Goal: Obtain resource: Obtain resource

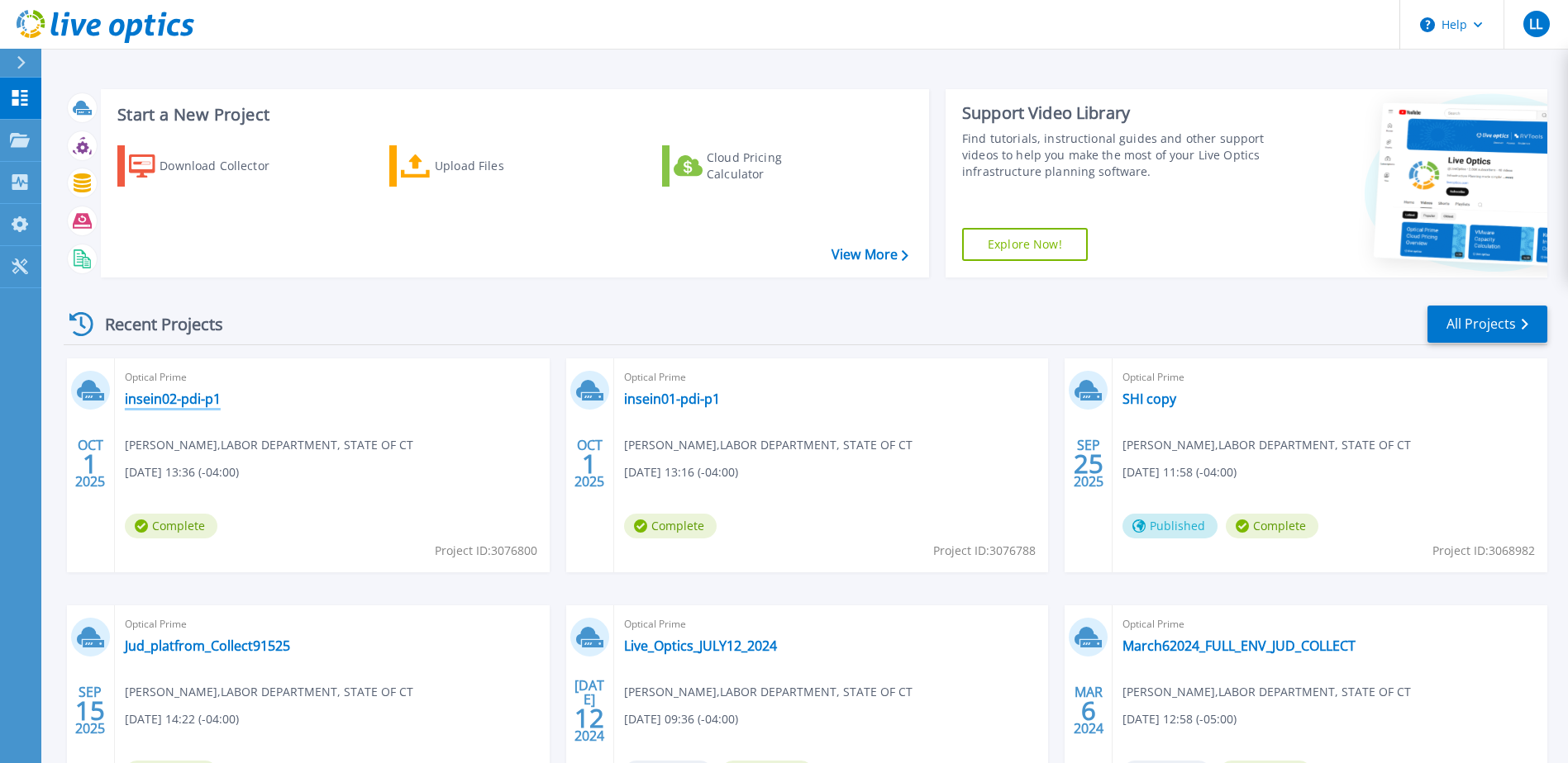
click at [173, 399] on link "insein02-pdi-p1" at bounding box center [173, 399] width 96 height 16
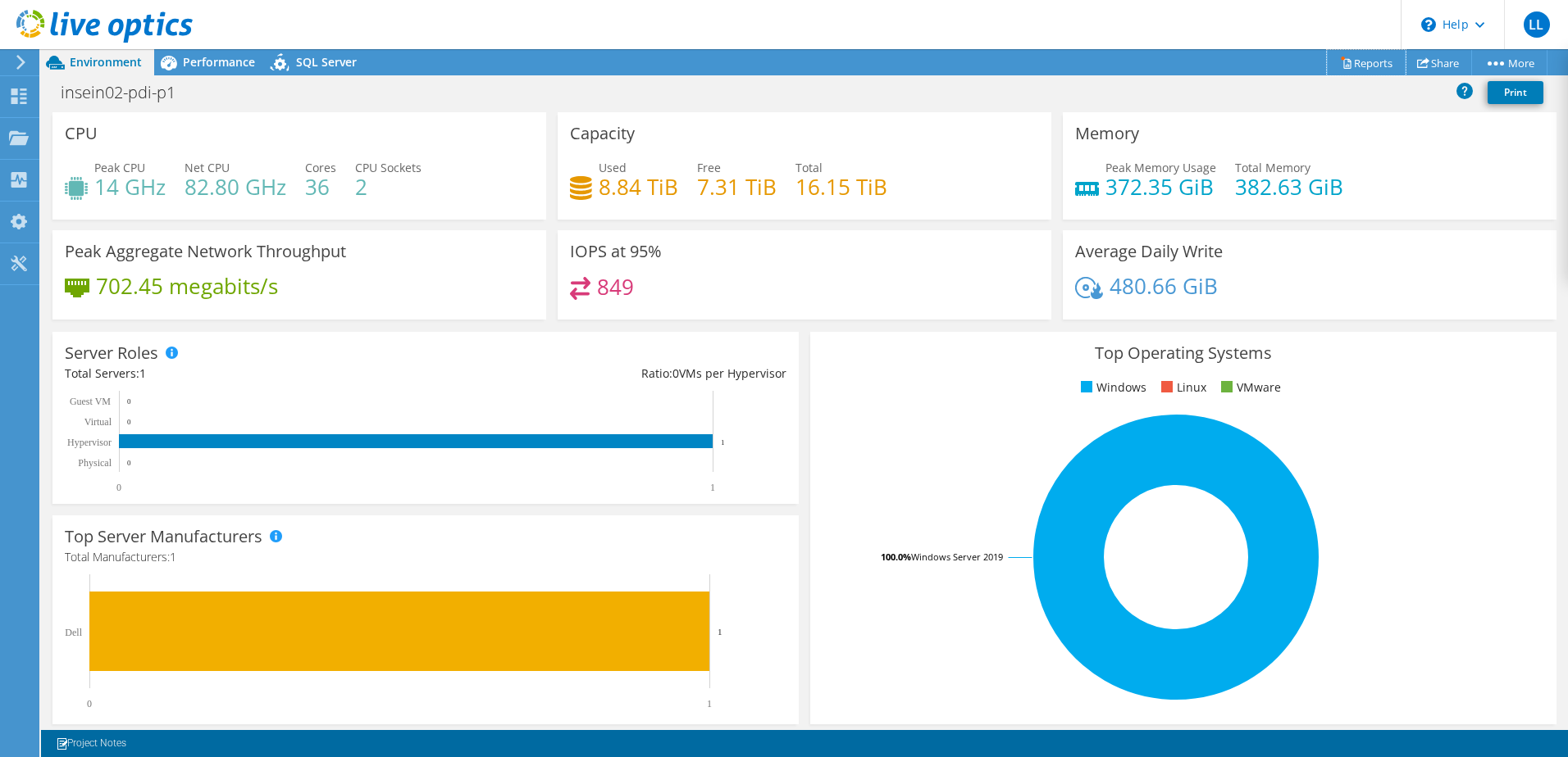
drag, startPoint x: 1371, startPoint y: 67, endPoint x: 1360, endPoint y: 72, distance: 12.1
click at [1371, 67] on link "Reports" at bounding box center [1366, 62] width 79 height 25
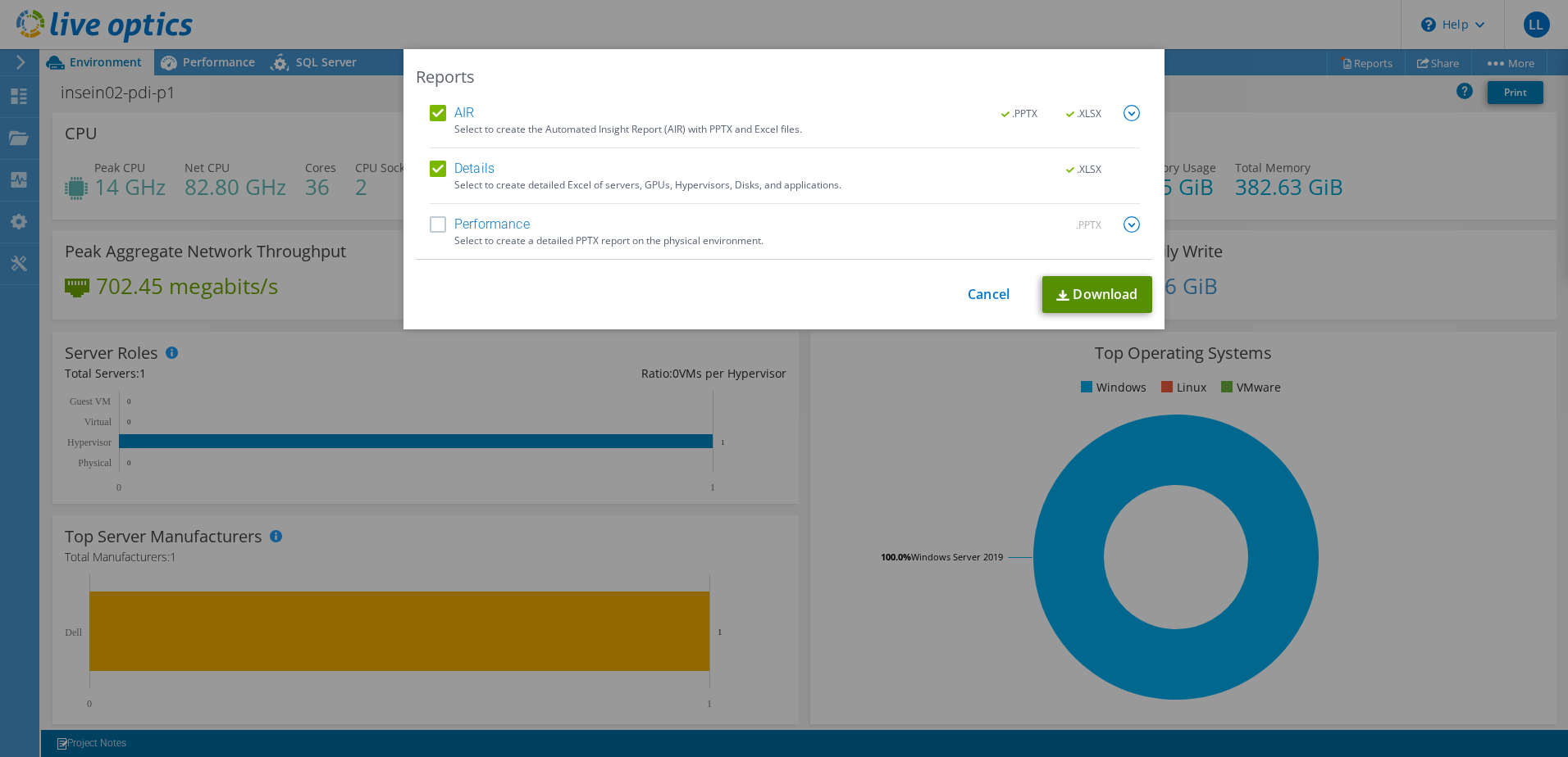
click at [1082, 298] on link "Download" at bounding box center [1097, 294] width 110 height 37
click at [763, 80] on div "Reports" at bounding box center [784, 76] width 736 height 23
click at [435, 221] on label "Performance" at bounding box center [479, 225] width 100 height 16
click at [0, 0] on input "Performance" at bounding box center [0, 0] width 0 height 0
click at [438, 166] on label "Details" at bounding box center [462, 168] width 65 height 16
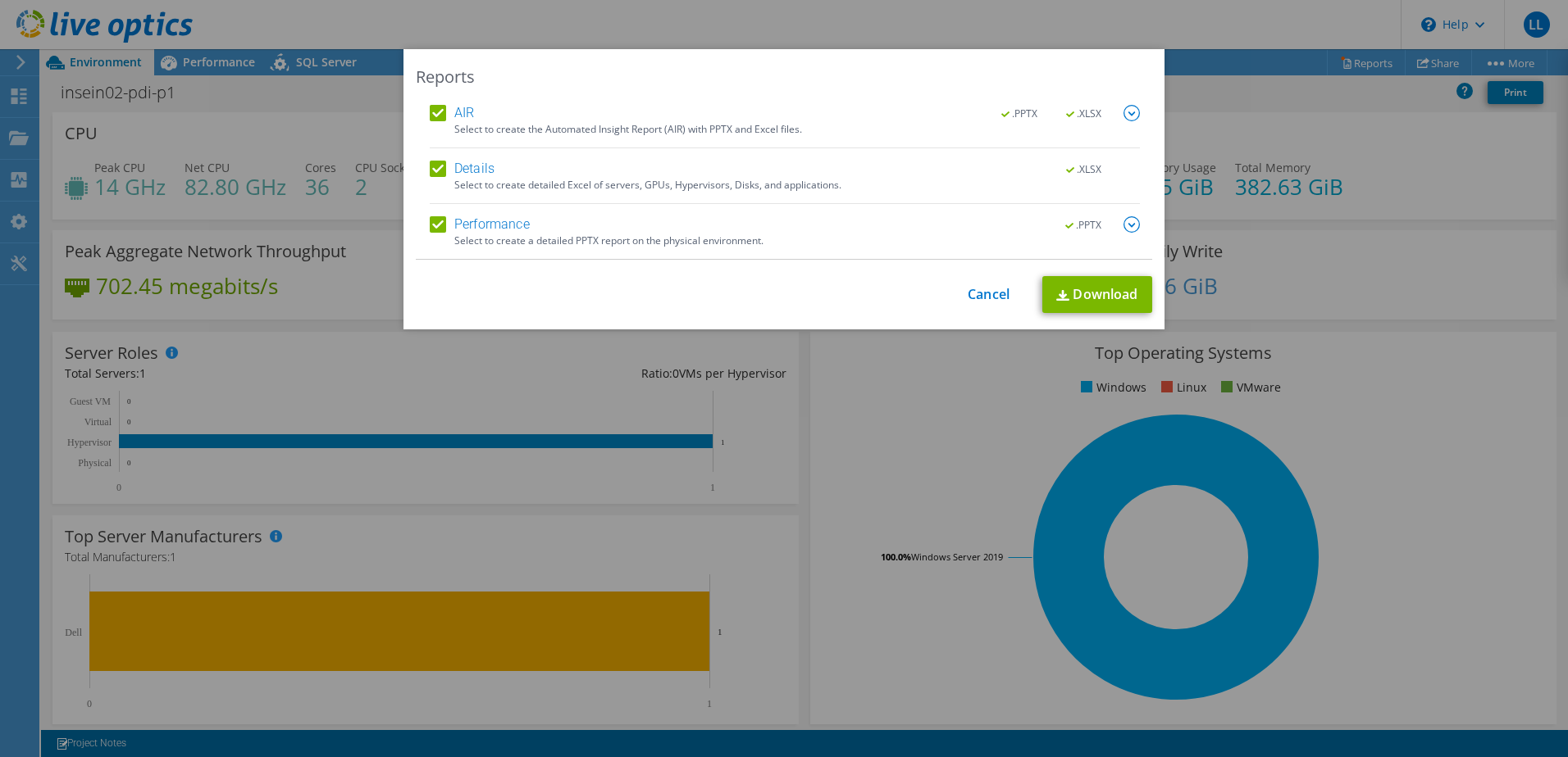
click at [0, 0] on input "Details" at bounding box center [0, 0] width 0 height 0
click at [429, 109] on label "AIR" at bounding box center [451, 113] width 44 height 16
click at [0, 0] on input "AIR" at bounding box center [0, 0] width 0 height 0
click at [1085, 290] on link "Download" at bounding box center [1097, 294] width 110 height 37
drag, startPoint x: 1038, startPoint y: 68, endPoint x: 1025, endPoint y: 73, distance: 13.9
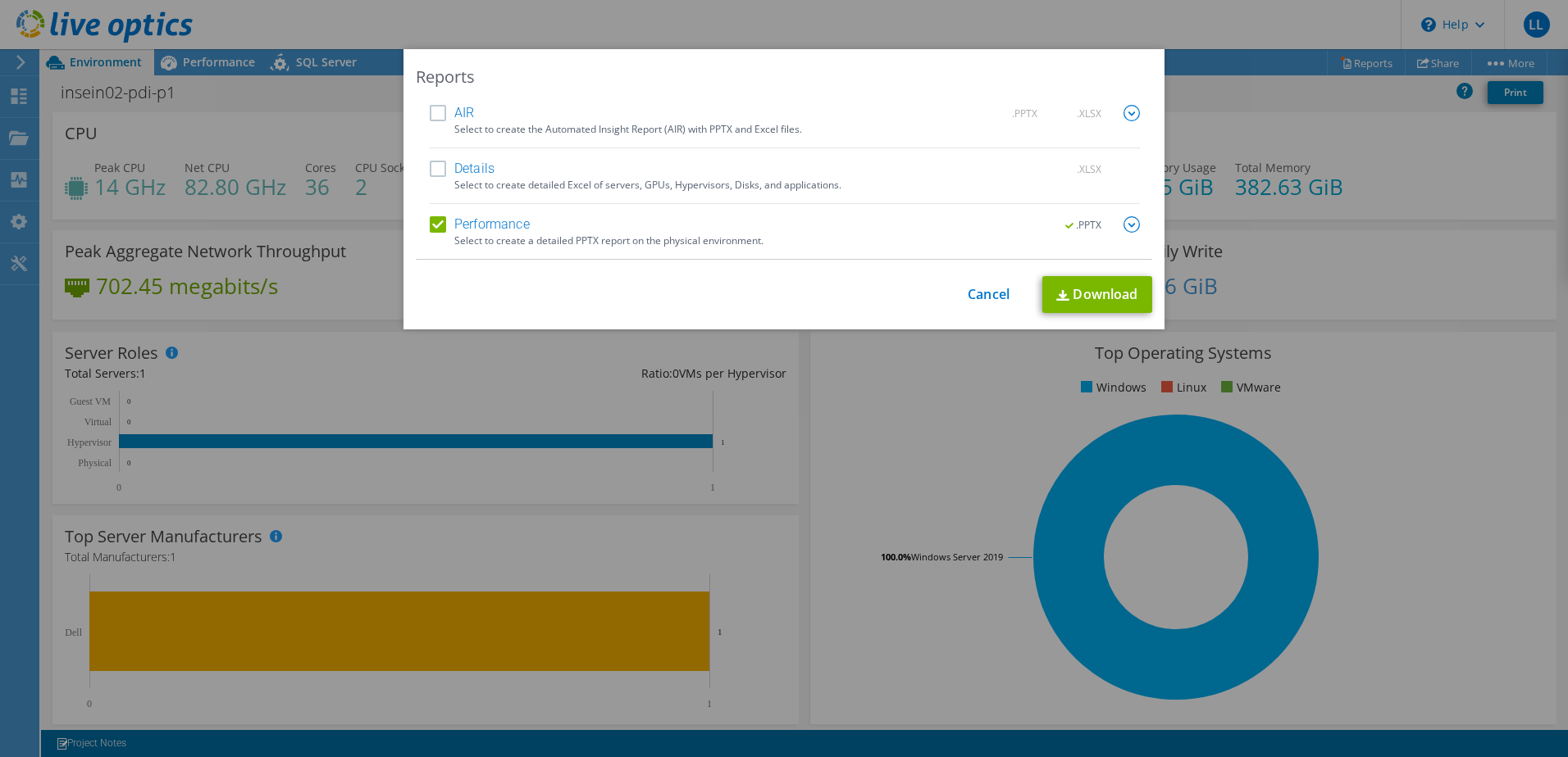
click at [1038, 68] on div "Reports" at bounding box center [784, 76] width 736 height 23
click at [984, 293] on link "Cancel" at bounding box center [988, 294] width 42 height 15
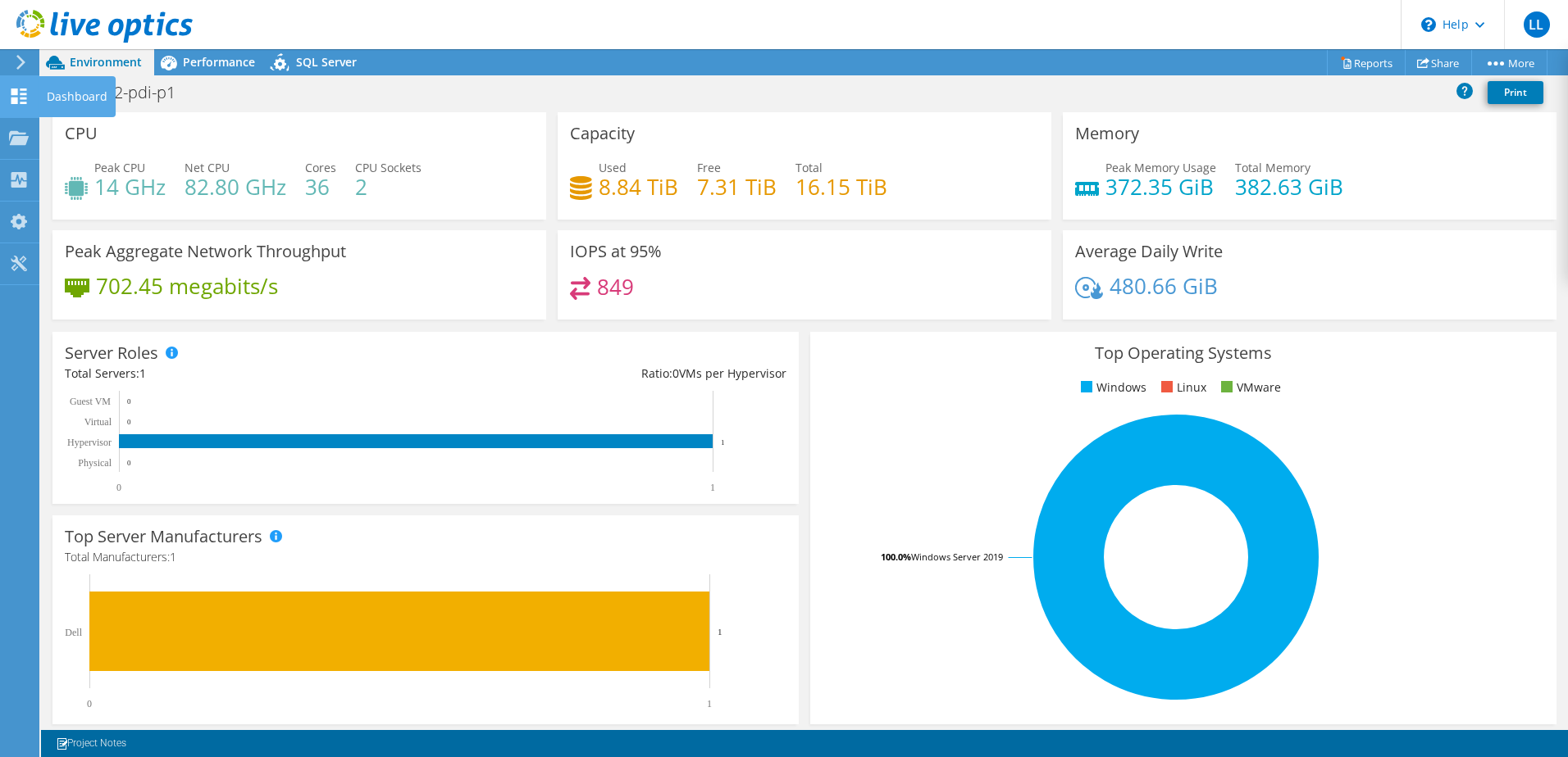
click at [12, 99] on use at bounding box center [19, 96] width 15 height 15
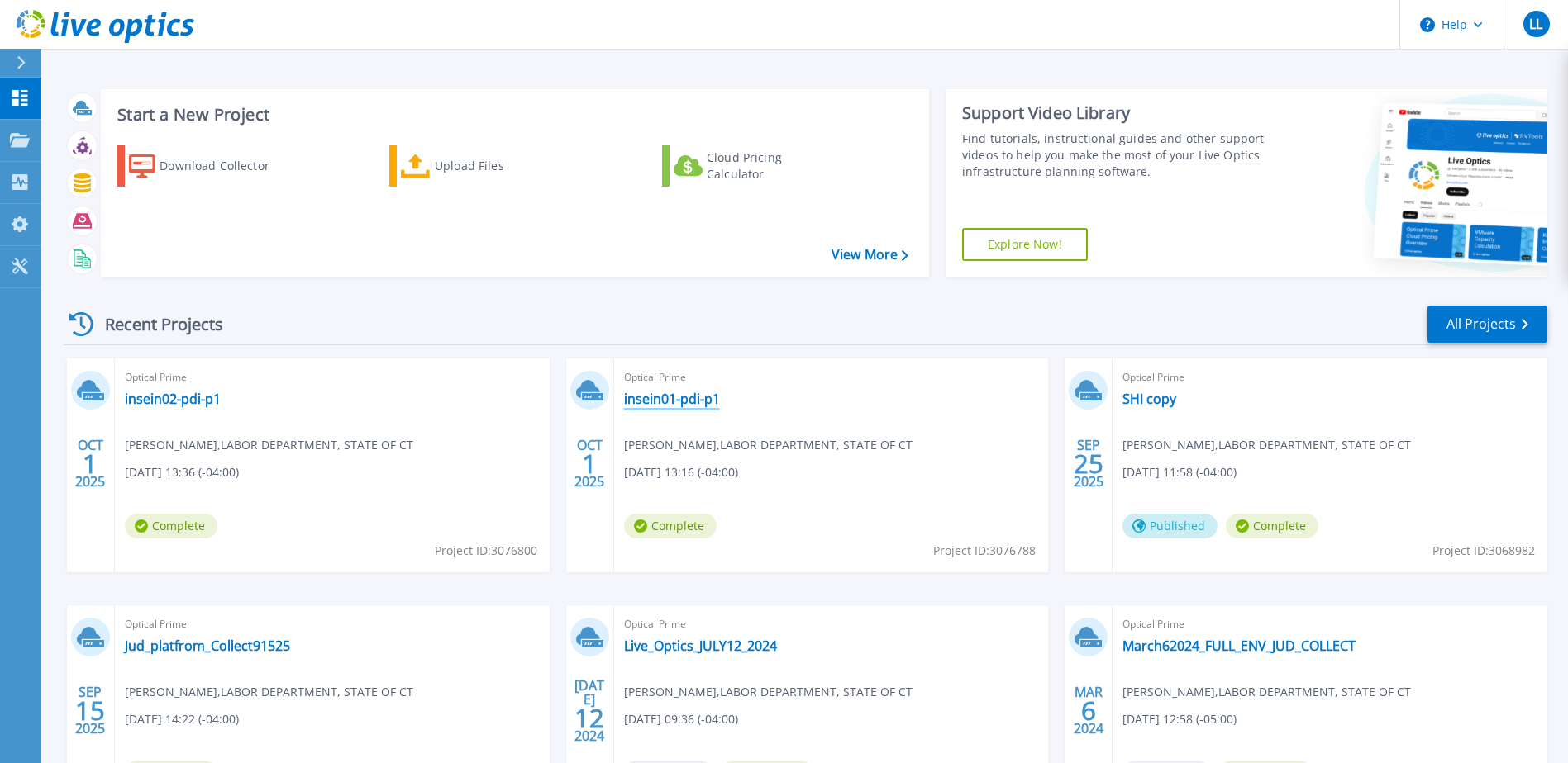
click at [650, 398] on link "insein01-pdi-p1" at bounding box center [671, 399] width 96 height 16
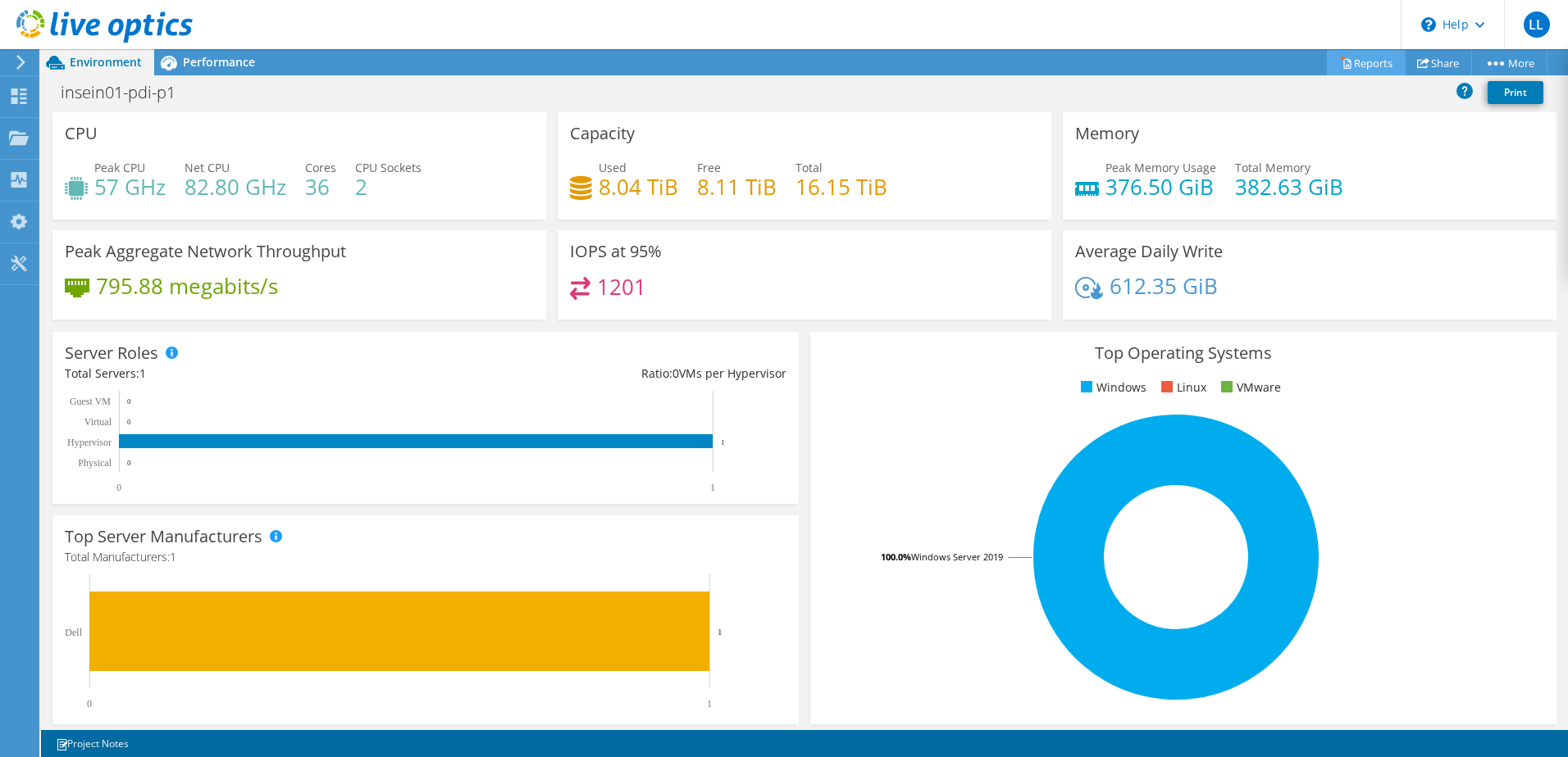
click at [1358, 54] on link "Reports" at bounding box center [1366, 62] width 79 height 25
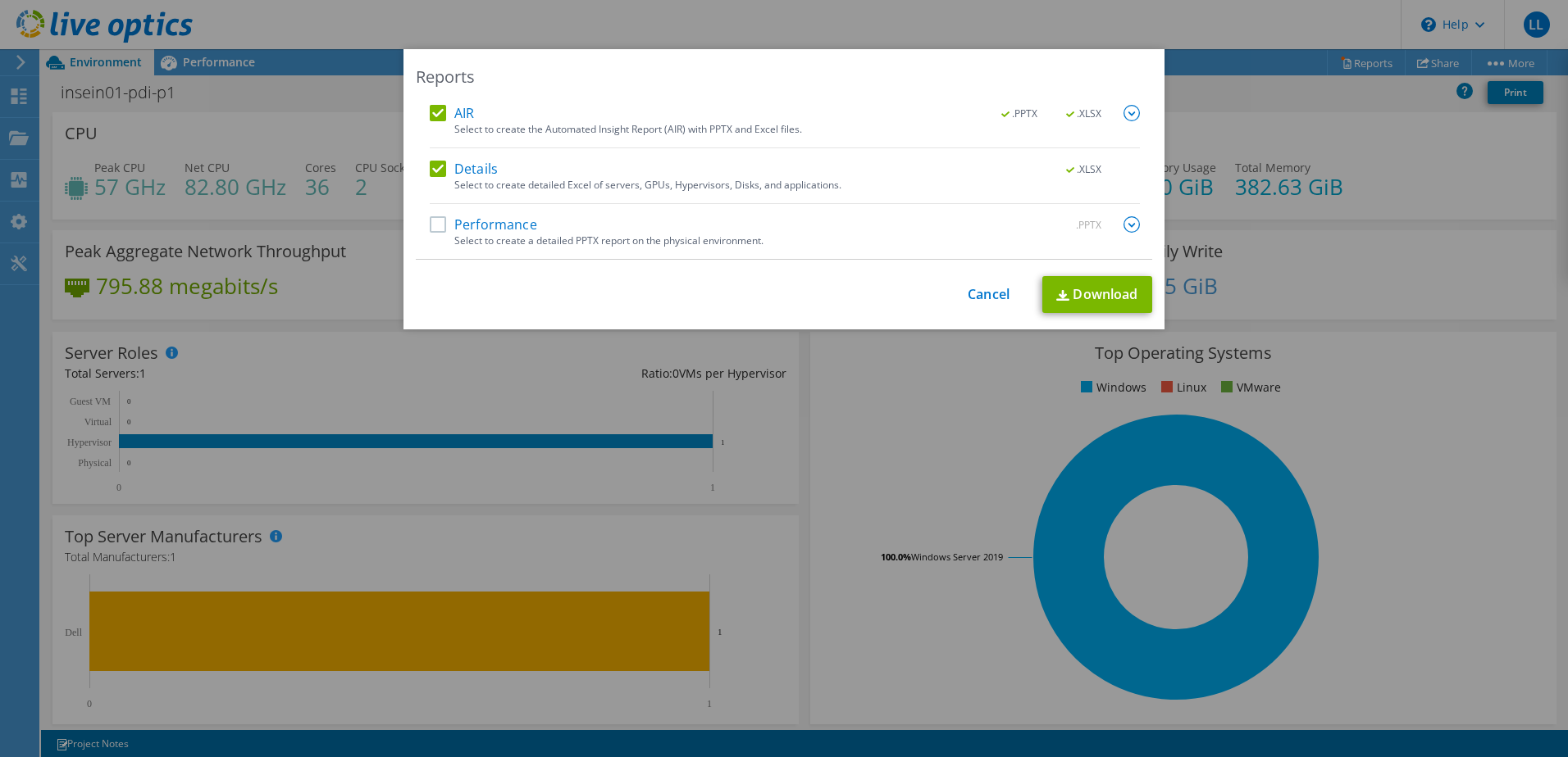
click at [429, 166] on label "Details" at bounding box center [463, 168] width 68 height 16
click at [0, 0] on input "Details" at bounding box center [0, 0] width 0 height 0
click at [200, 66] on div "Reports AIR .PPTX .XLSX Select to create the Automated Insight Report (AIR) wit…" at bounding box center [784, 378] width 1568 height 659
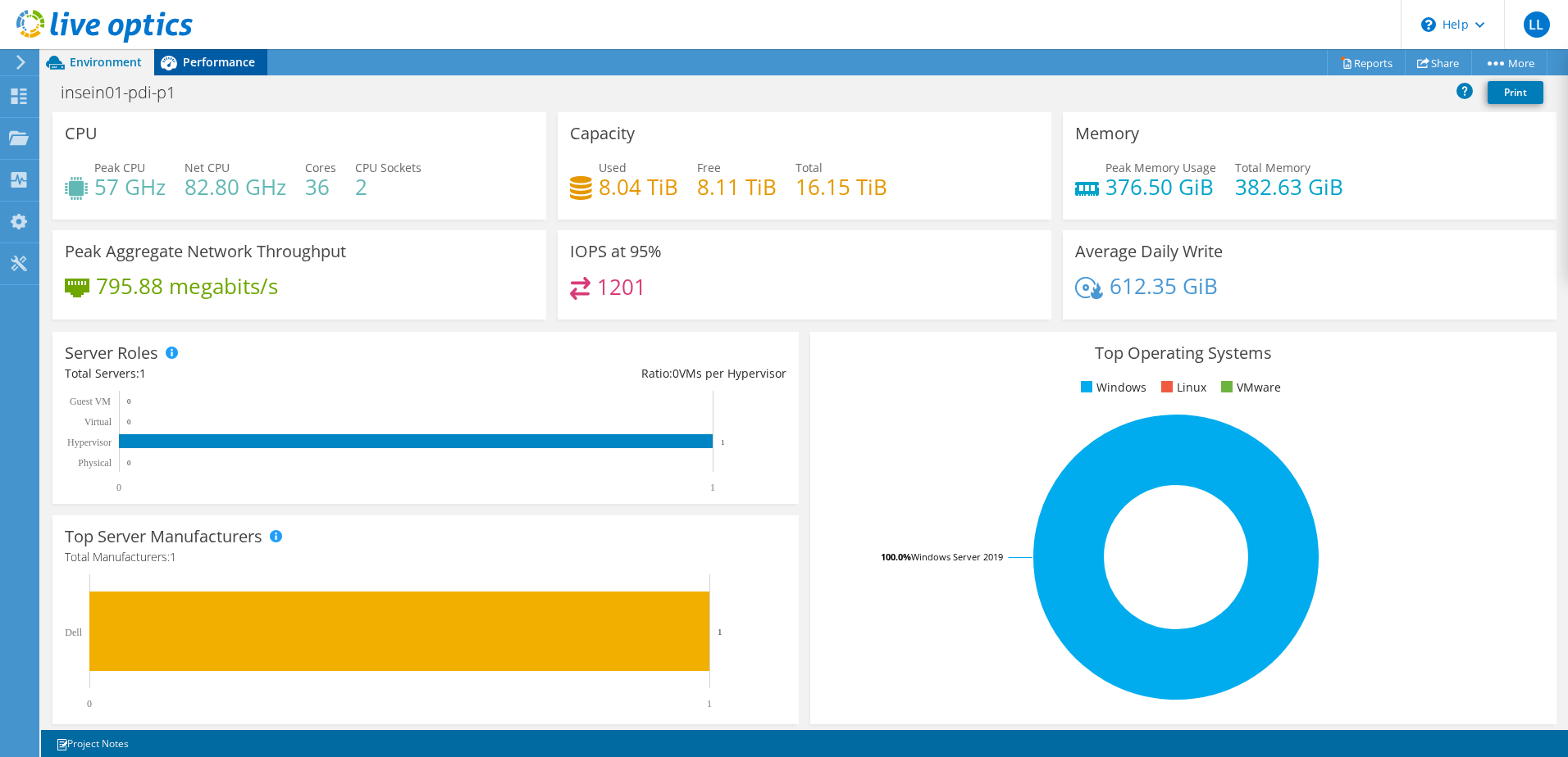
click at [218, 57] on span "Performance" at bounding box center [219, 62] width 72 height 15
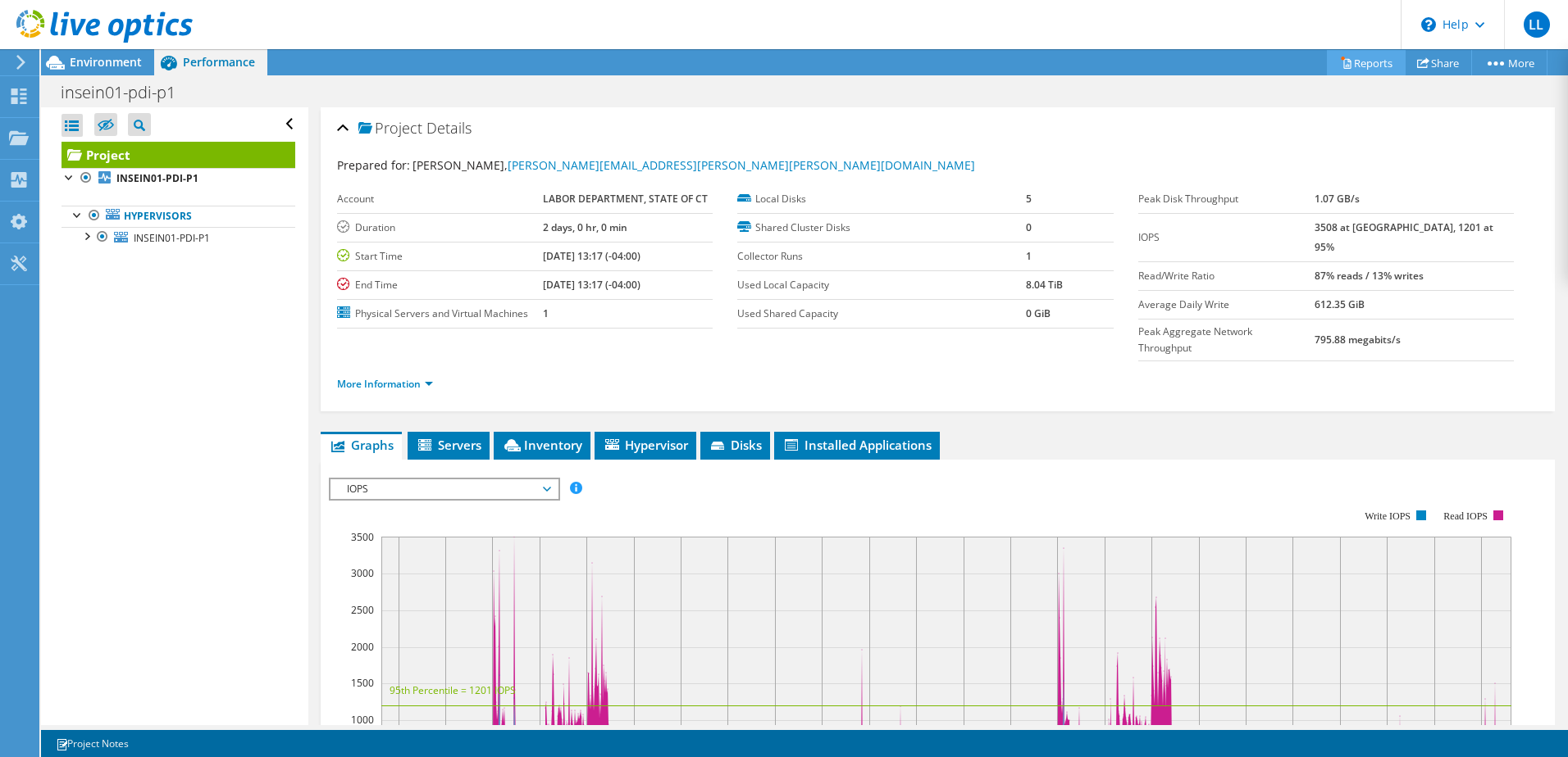
click at [1371, 60] on link "Reports" at bounding box center [1366, 62] width 79 height 25
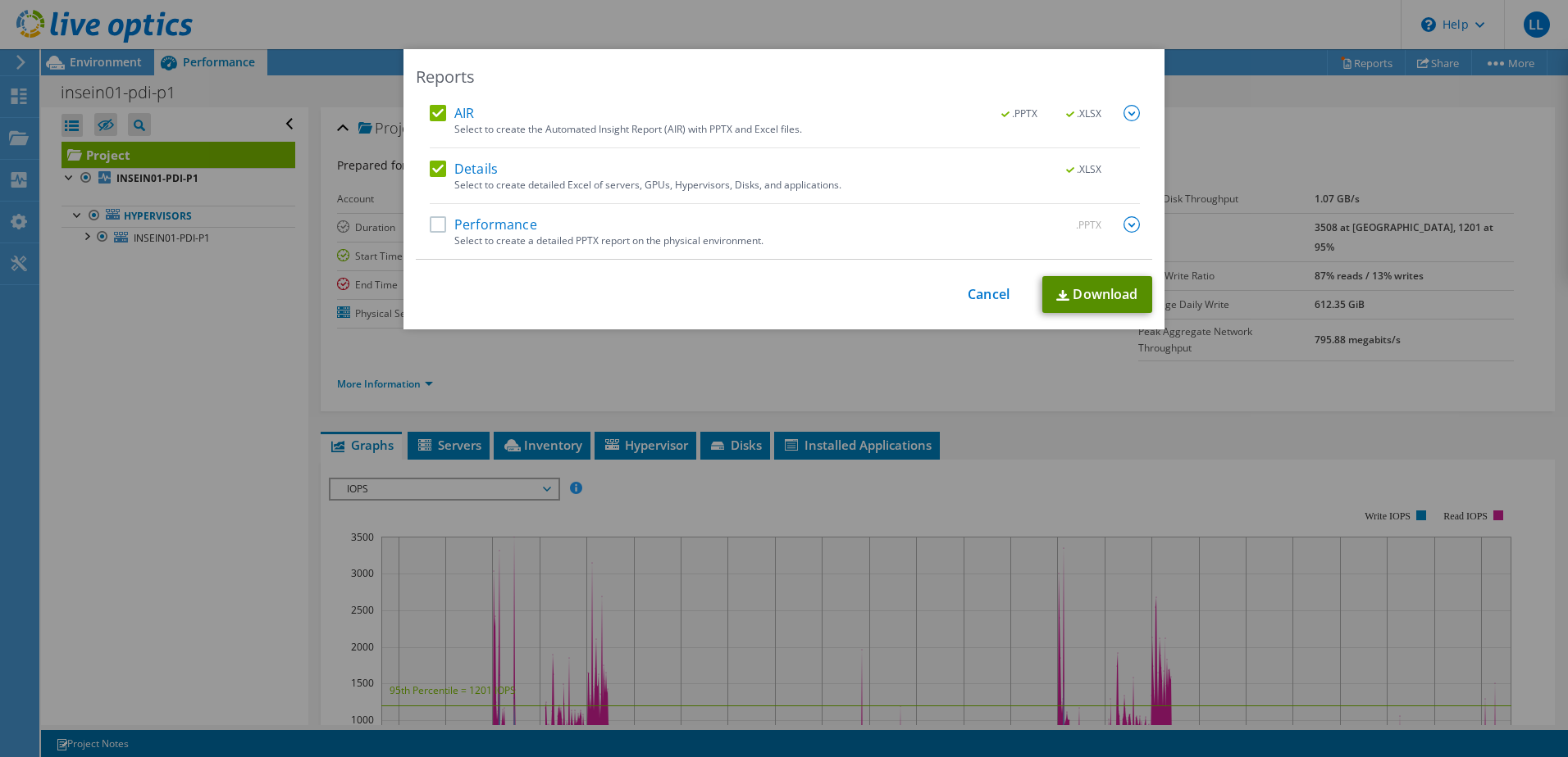
click at [1107, 296] on link "Download" at bounding box center [1097, 294] width 110 height 37
drag, startPoint x: 991, startPoint y: 293, endPoint x: 970, endPoint y: 305, distance: 24.2
click at [991, 293] on link "Cancel" at bounding box center [988, 294] width 42 height 15
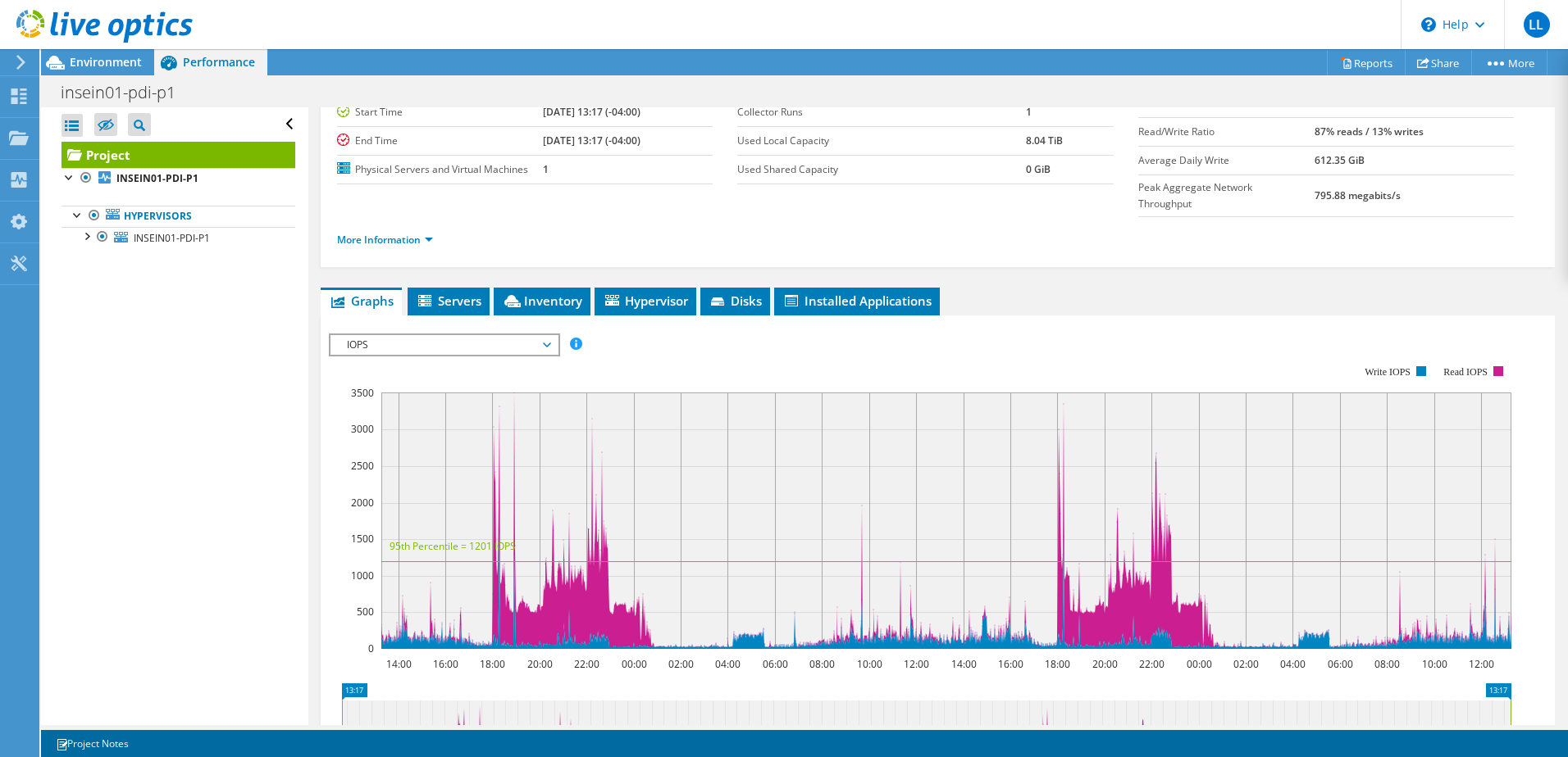
scroll to position [164, 0]
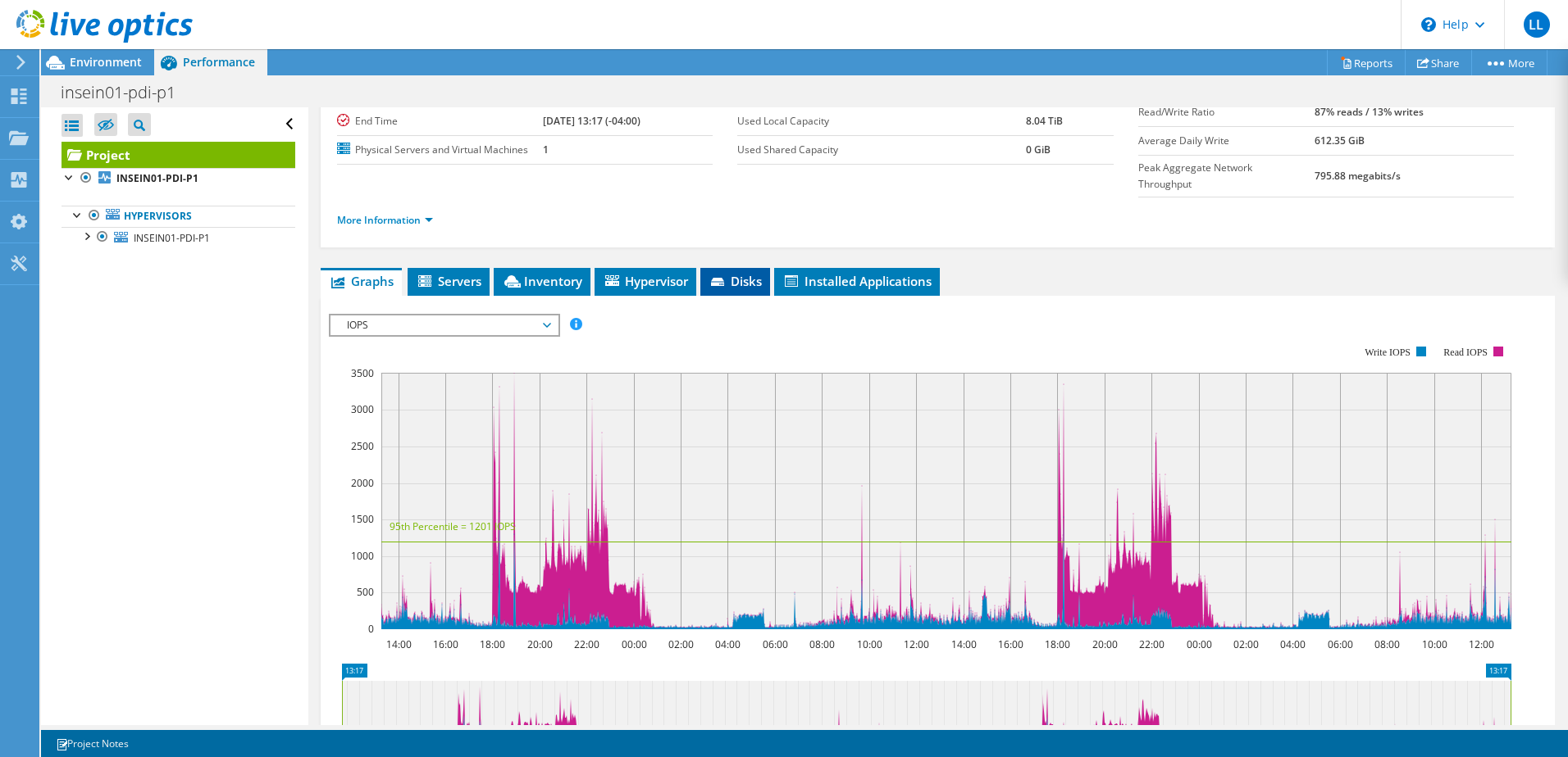
click at [736, 273] on span "Disks" at bounding box center [735, 281] width 53 height 16
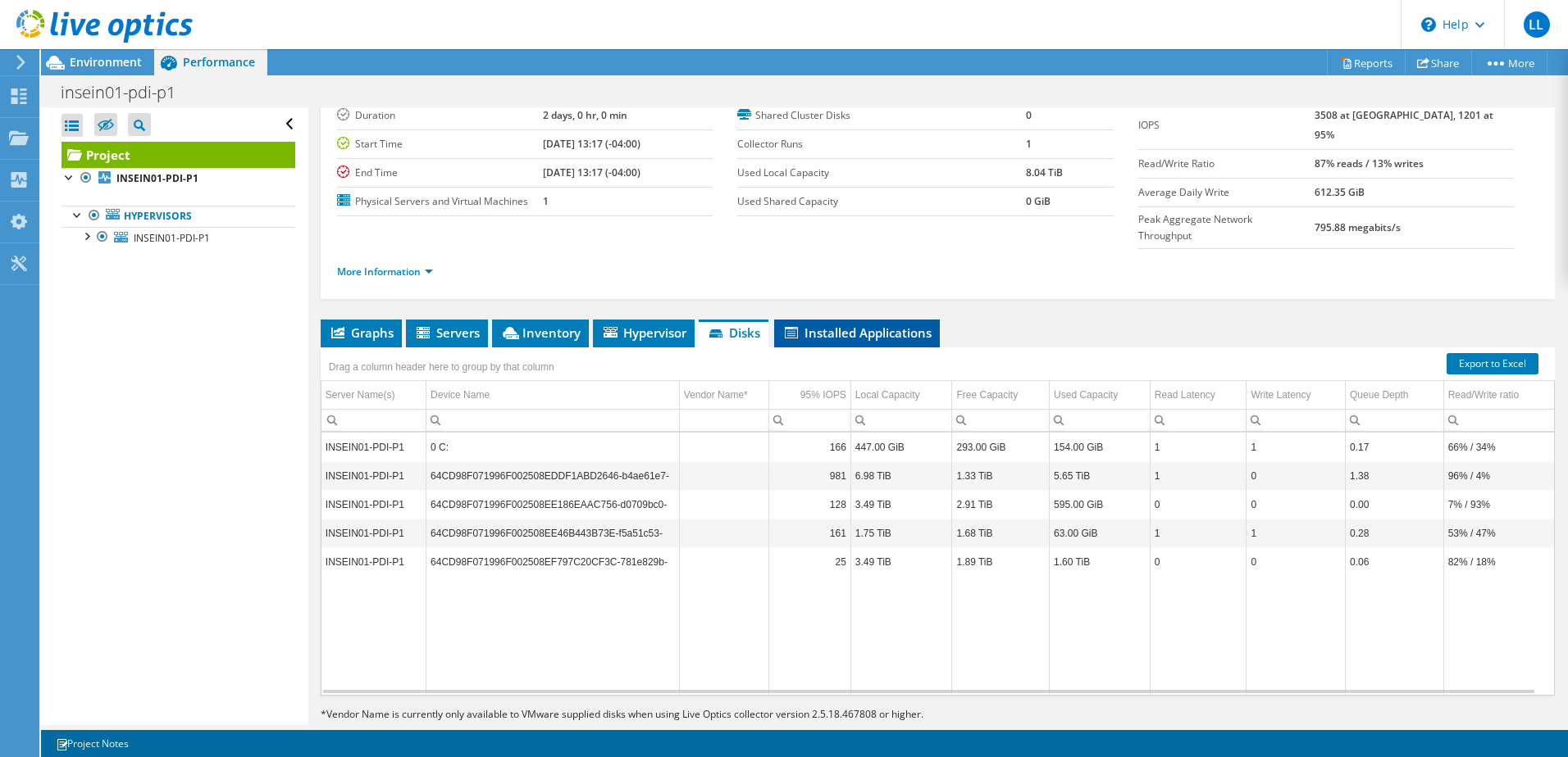
click at [881, 324] on span "Installed Applications" at bounding box center [857, 332] width 149 height 16
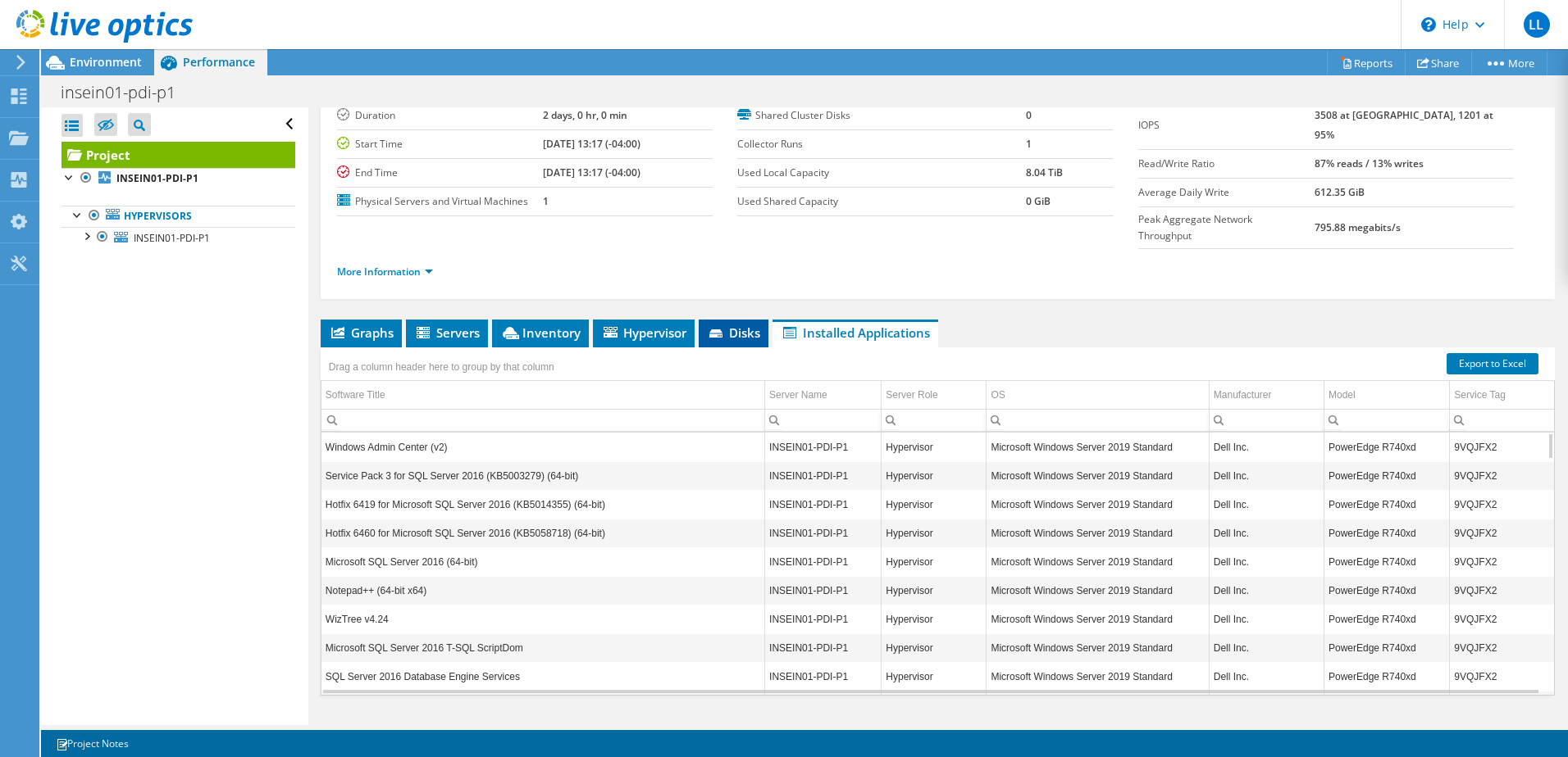
click at [735, 324] on span "Disks" at bounding box center [733, 332] width 53 height 16
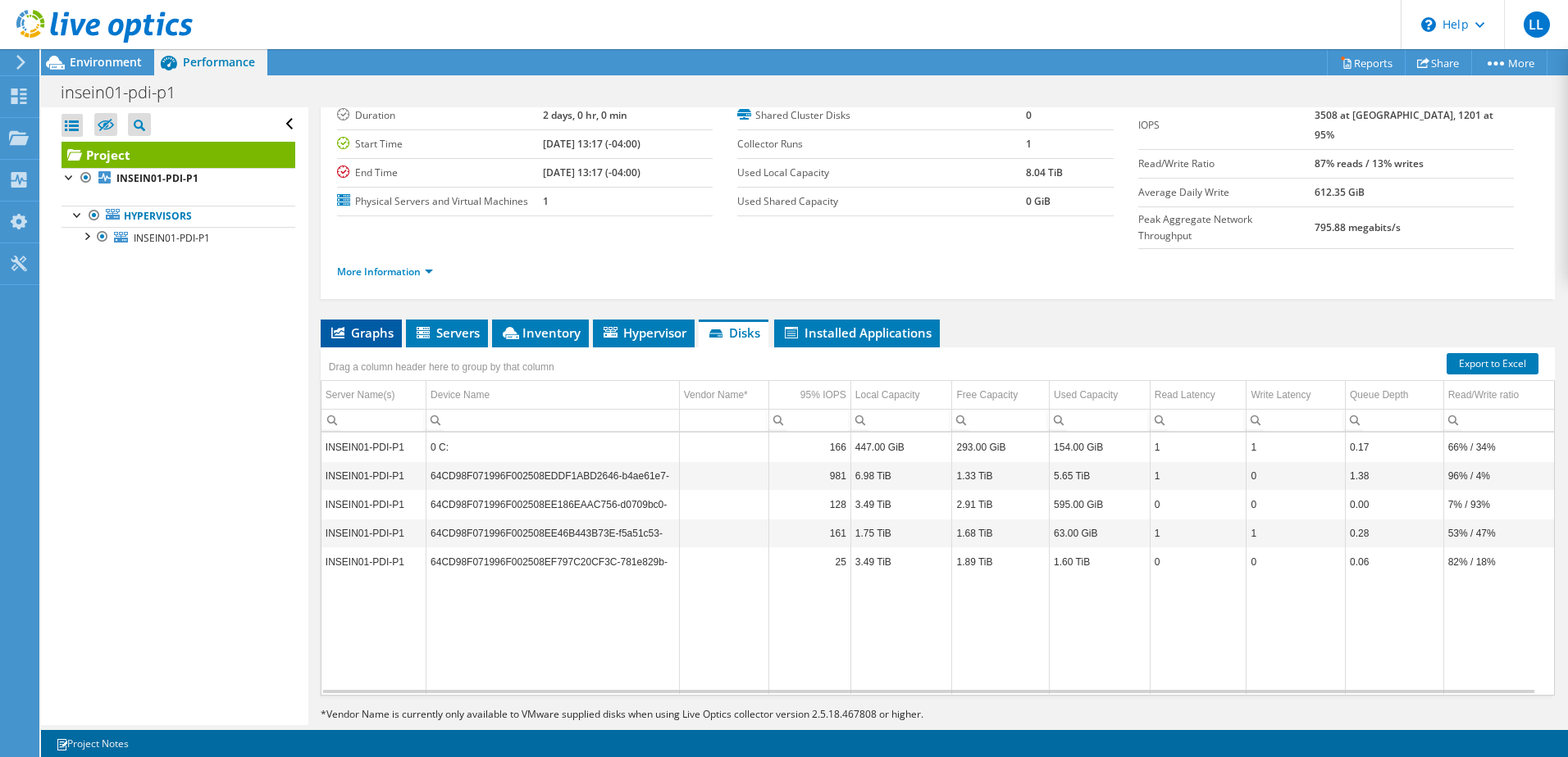
click at [366, 324] on span "Graphs" at bounding box center [361, 332] width 65 height 16
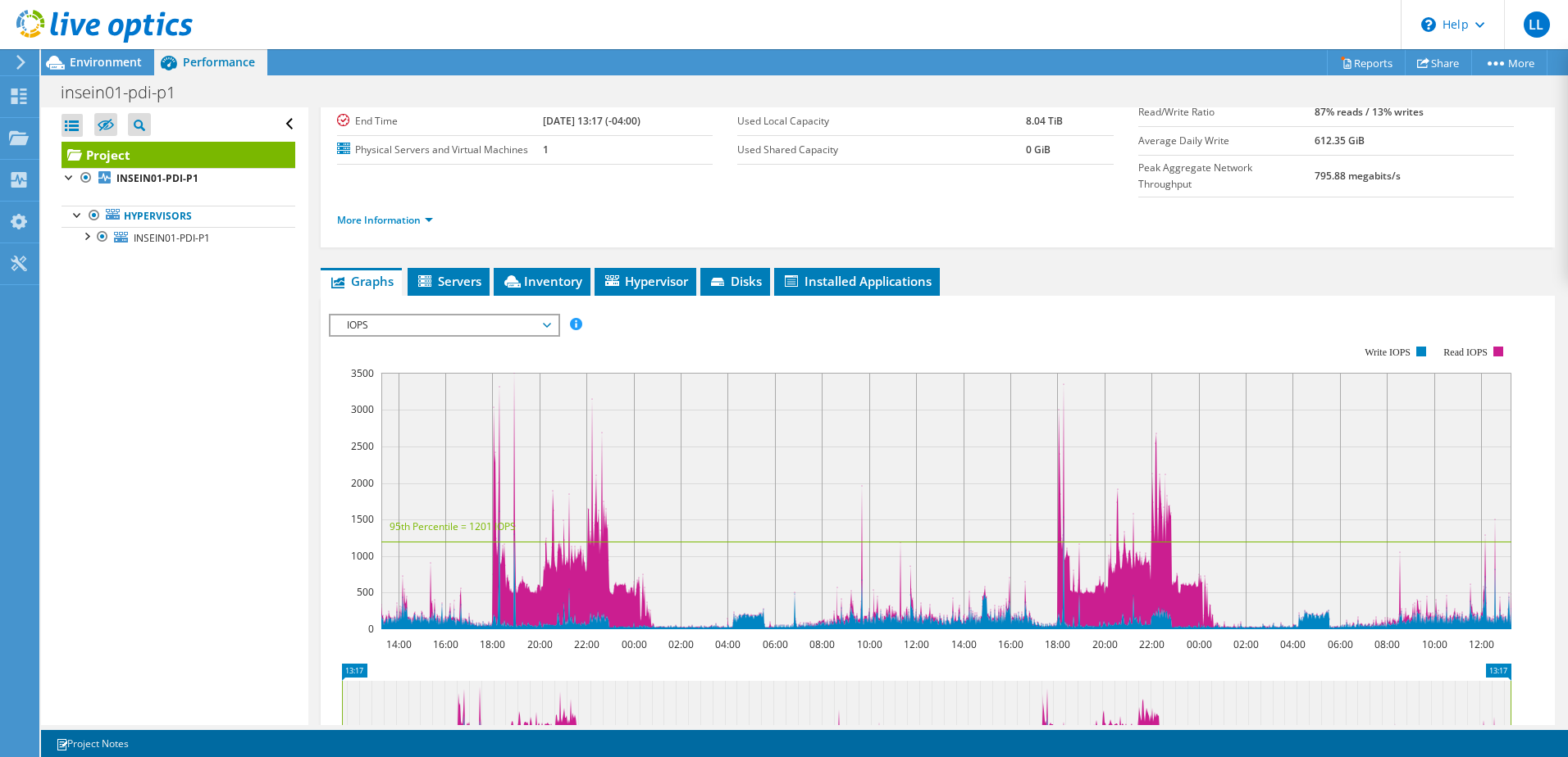
scroll to position [246, 0]
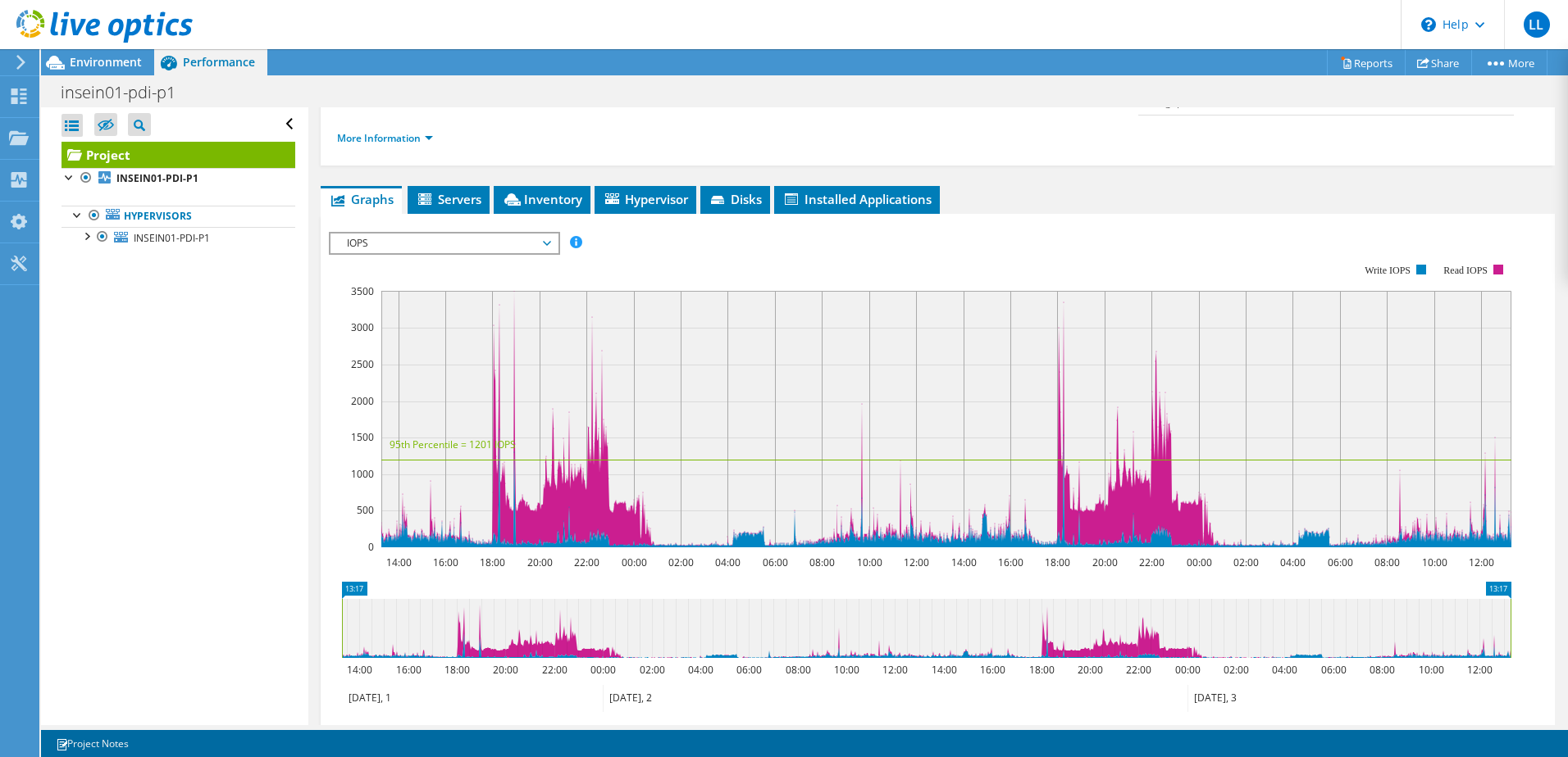
click at [543, 234] on span "IOPS" at bounding box center [444, 244] width 211 height 20
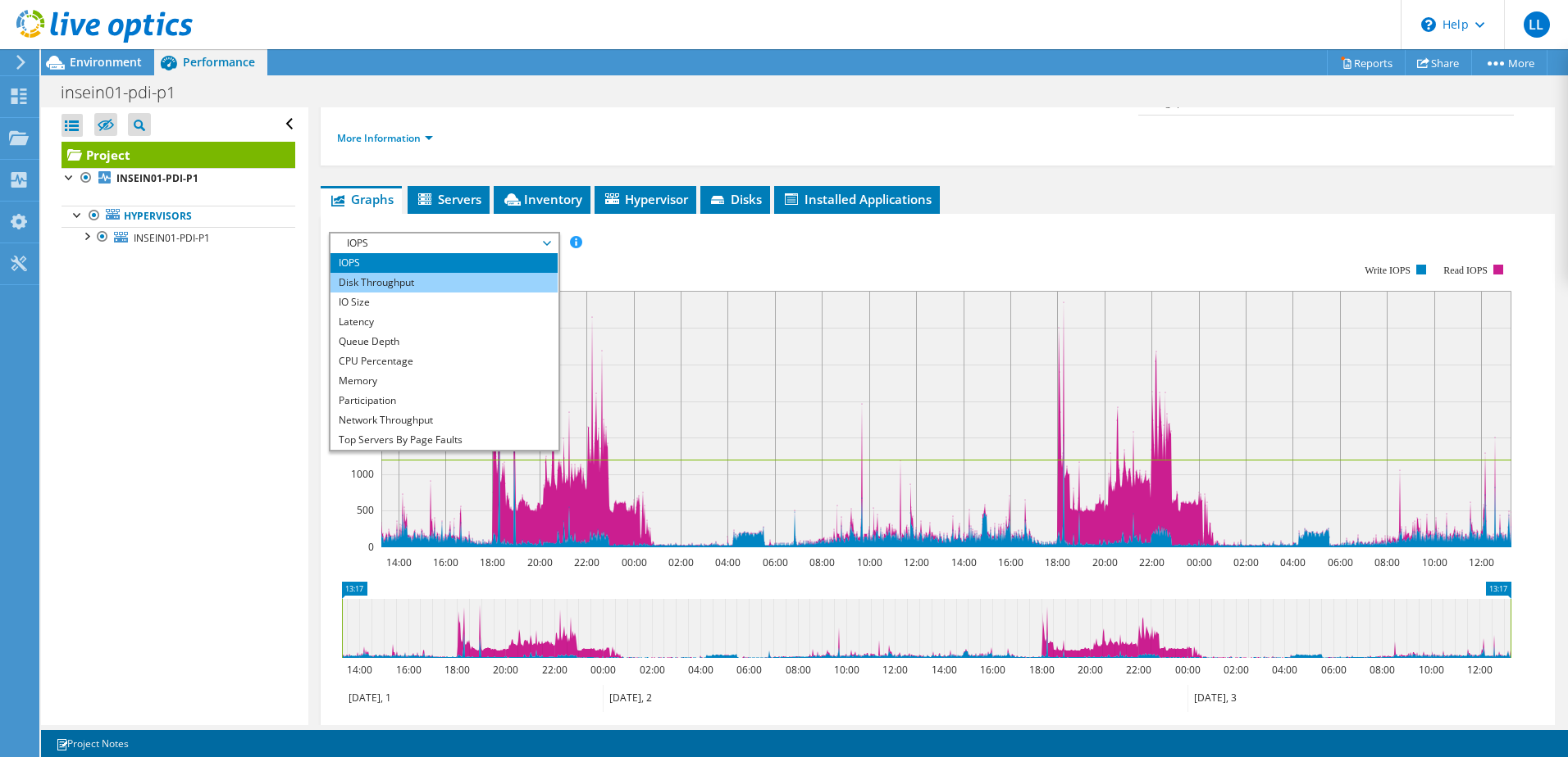
click at [524, 273] on li "Disk Throughput" at bounding box center [444, 283] width 227 height 20
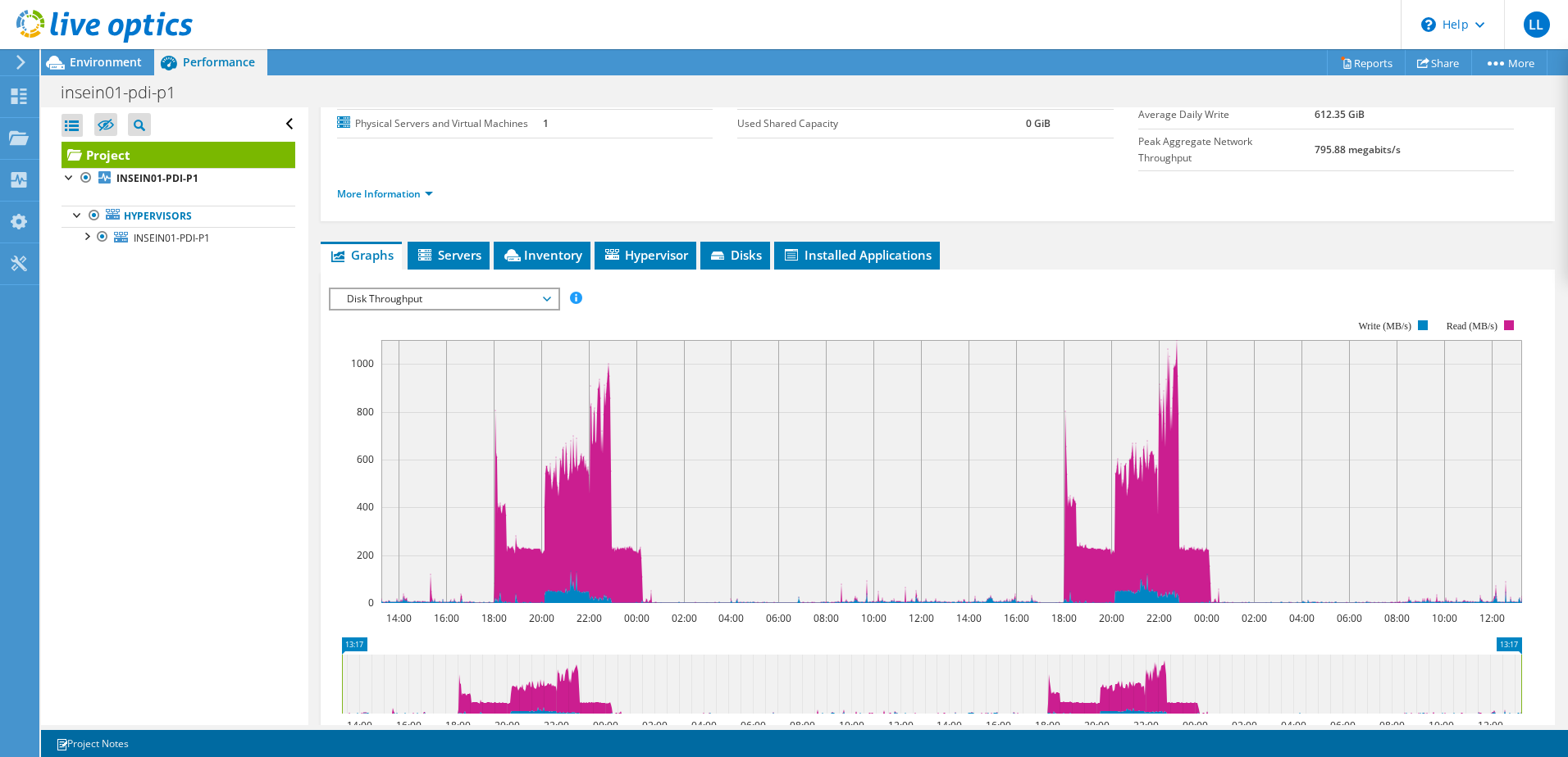
scroll to position [229, 0]
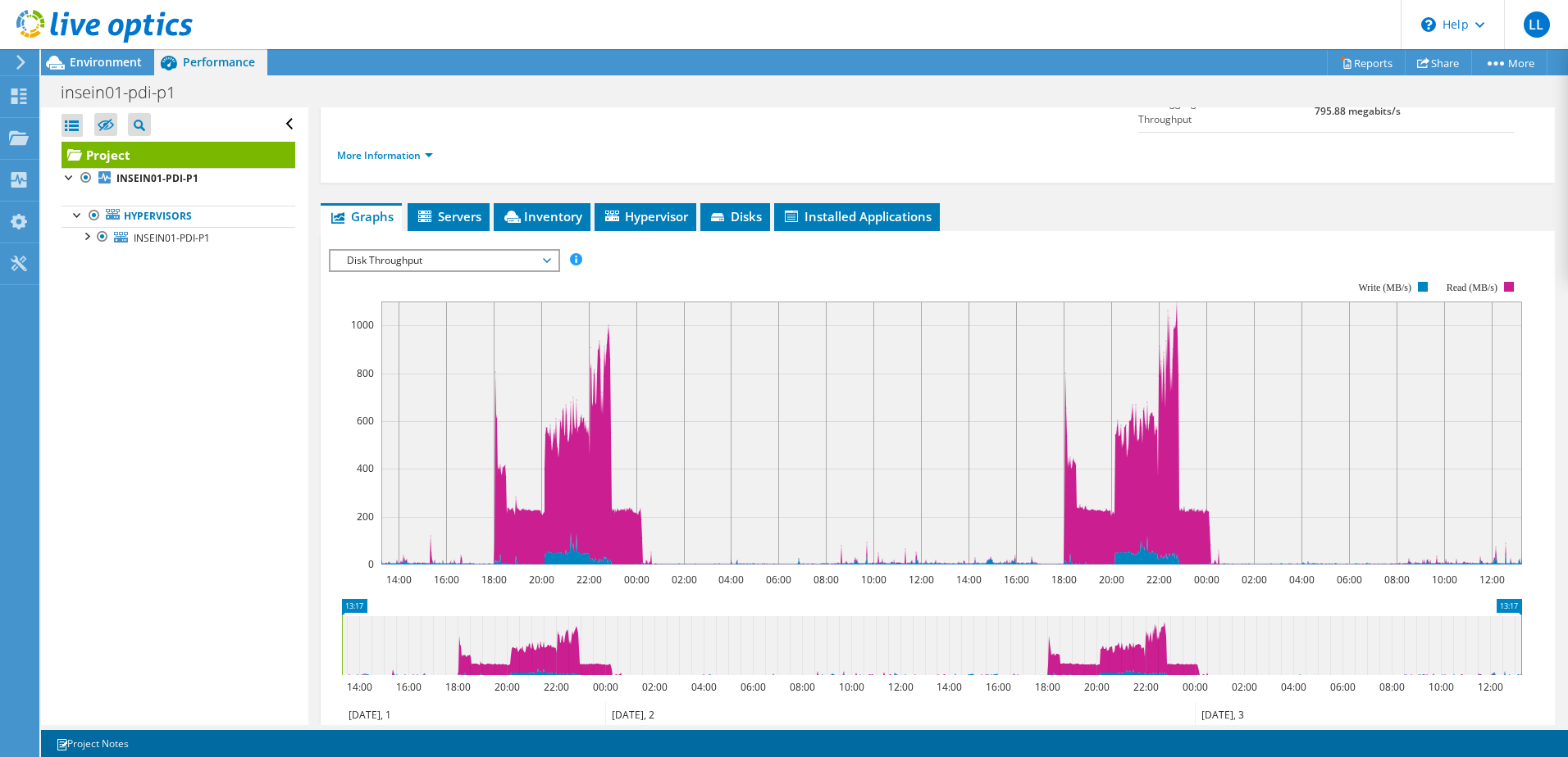
click at [464, 251] on span "Disk Throughput" at bounding box center [444, 261] width 211 height 20
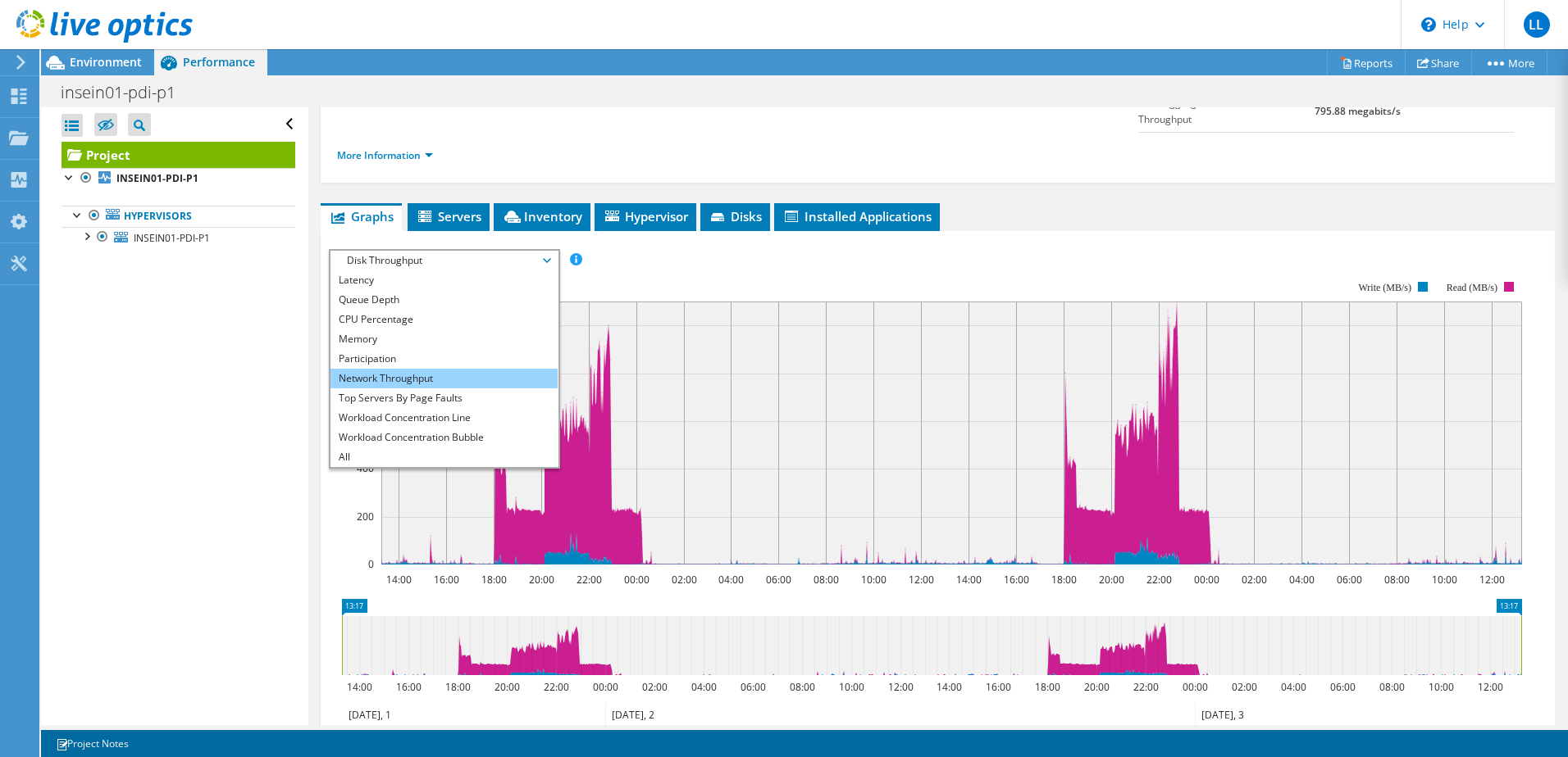
scroll to position [0, 0]
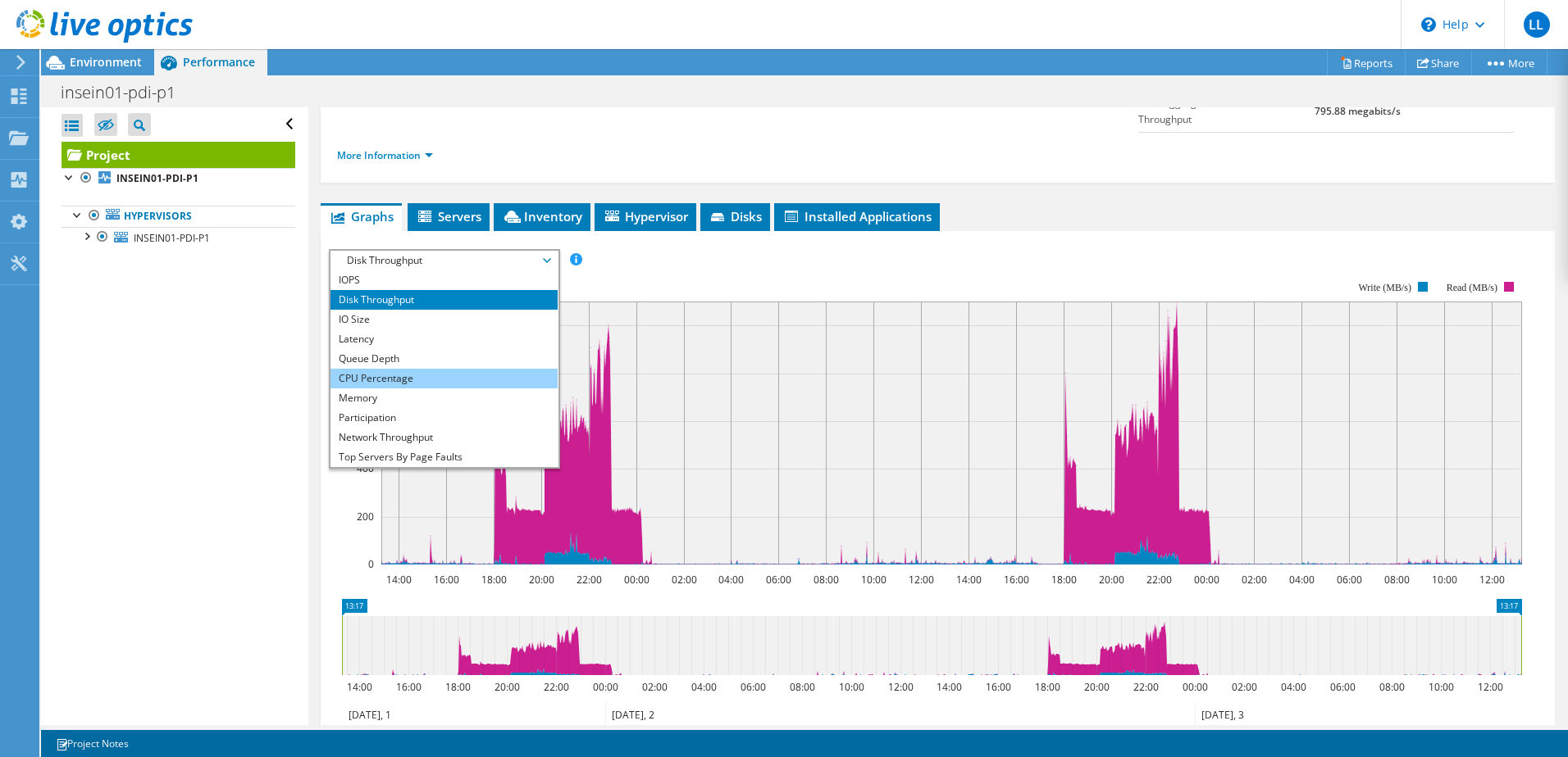
click at [448, 369] on li "CPU Percentage" at bounding box center [444, 378] width 227 height 20
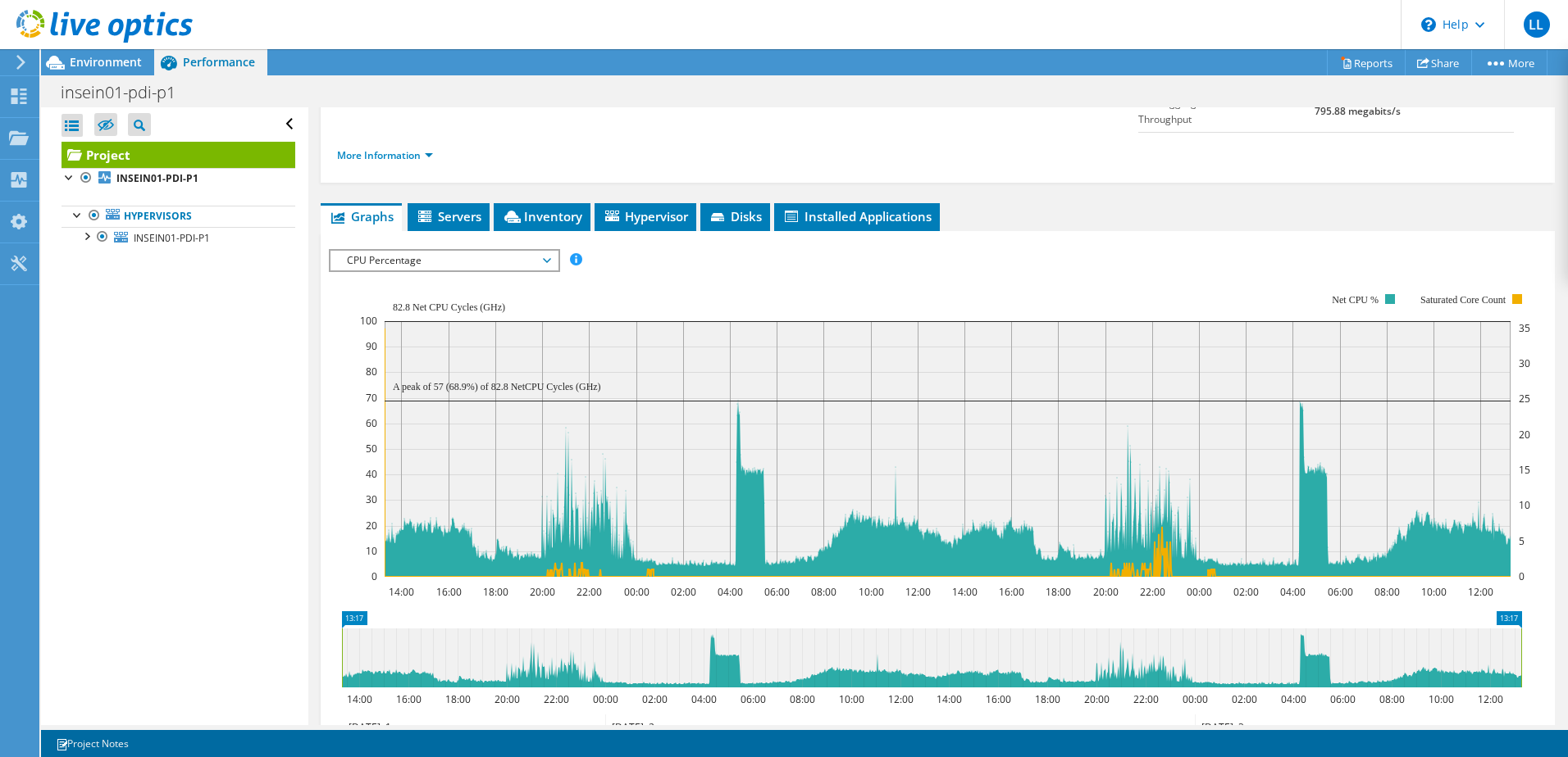
click at [503, 251] on span "CPU Percentage" at bounding box center [444, 261] width 211 height 20
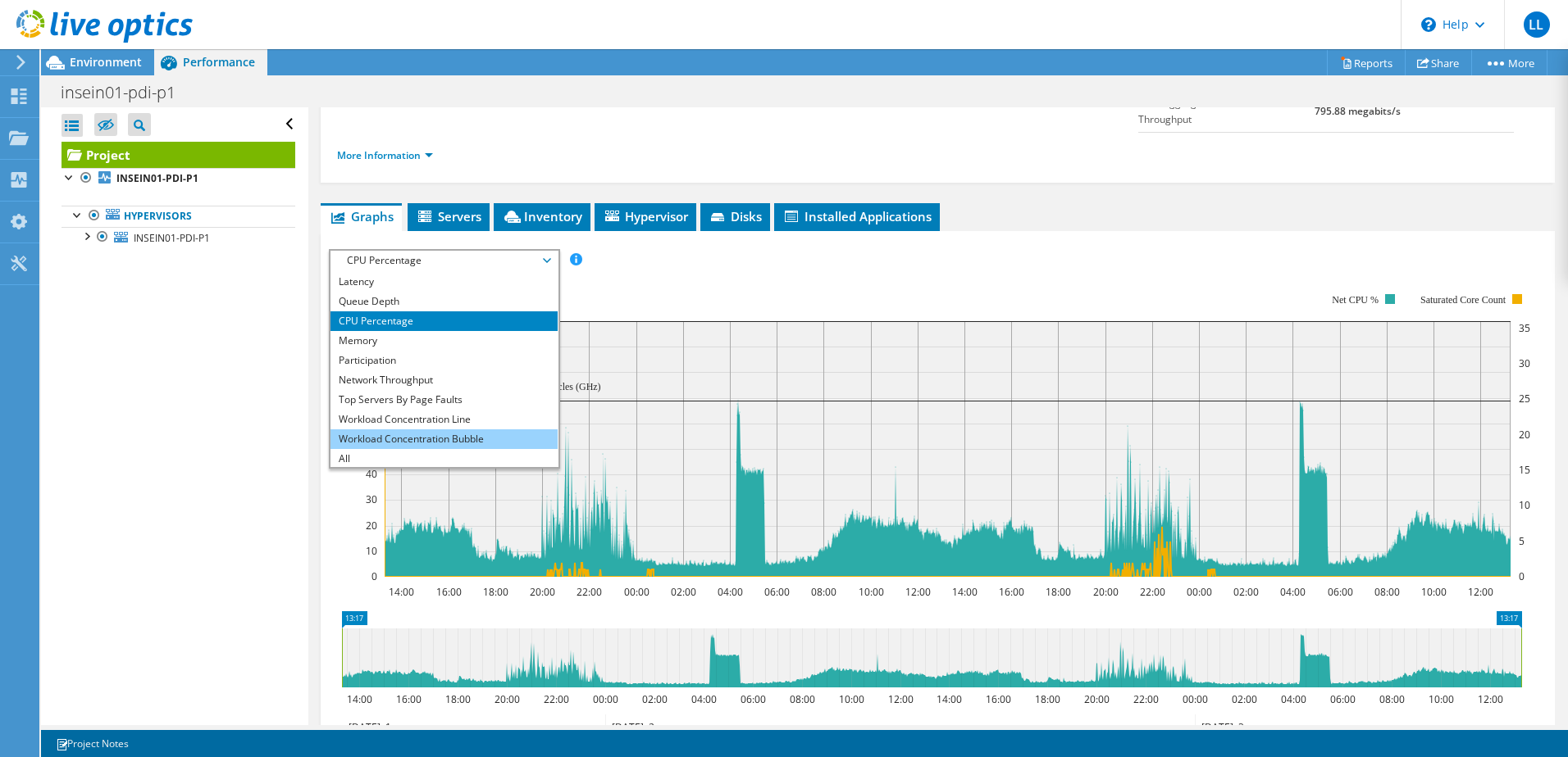
scroll to position [59, 0]
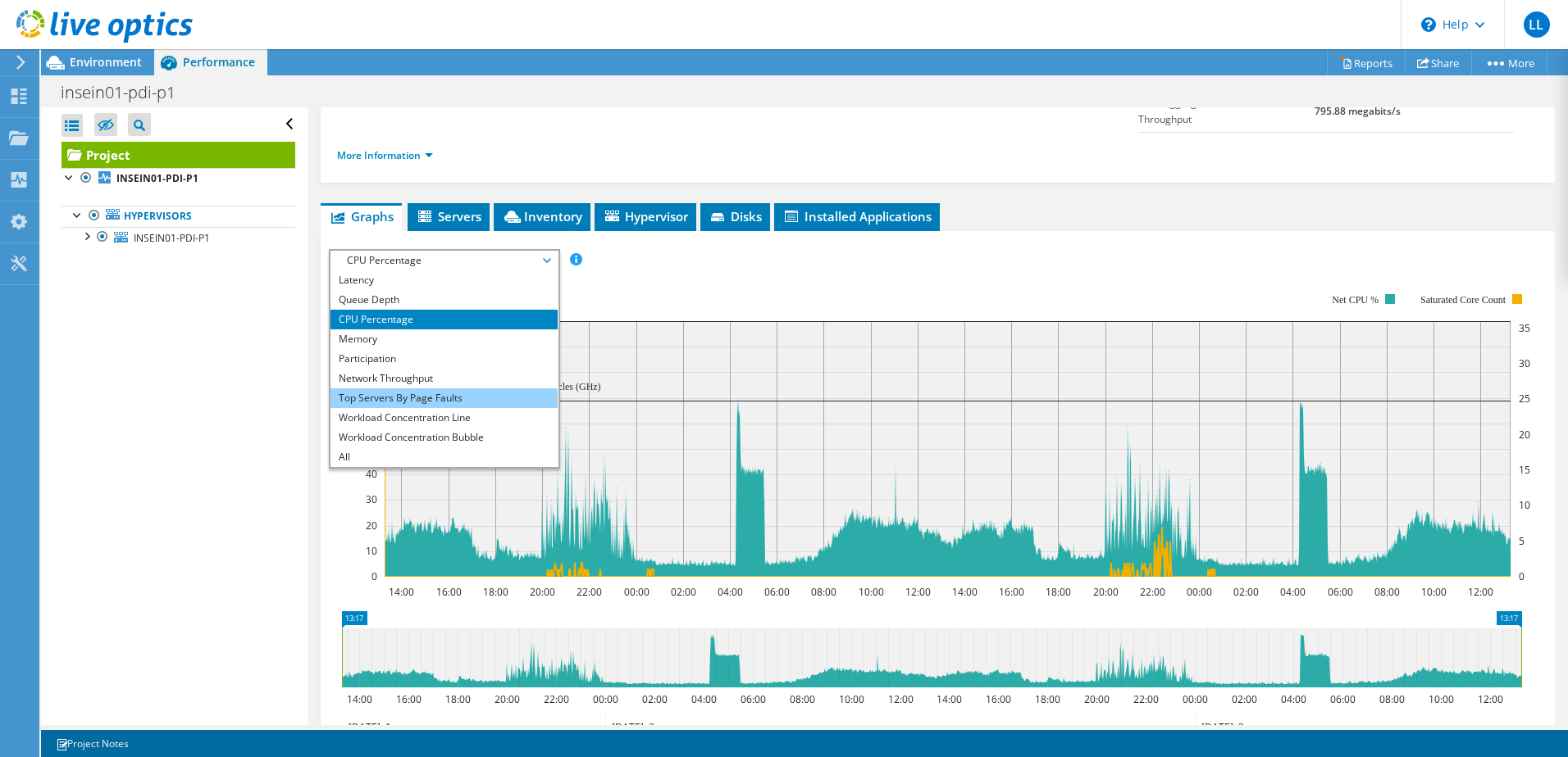
click at [457, 388] on li "Top Servers By Page Faults" at bounding box center [444, 398] width 227 height 20
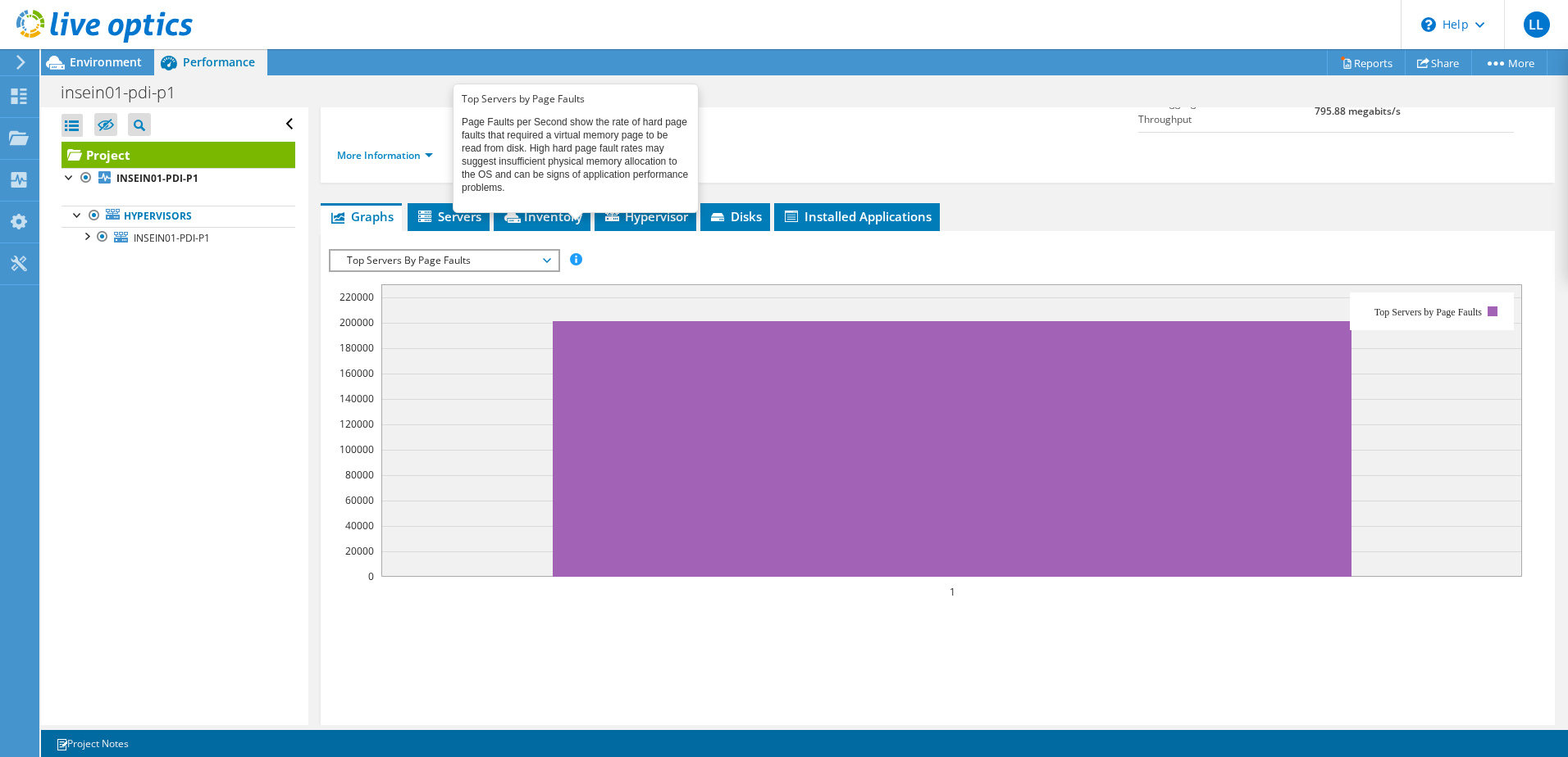
click at [574, 254] on span at bounding box center [575, 259] width 12 height 12
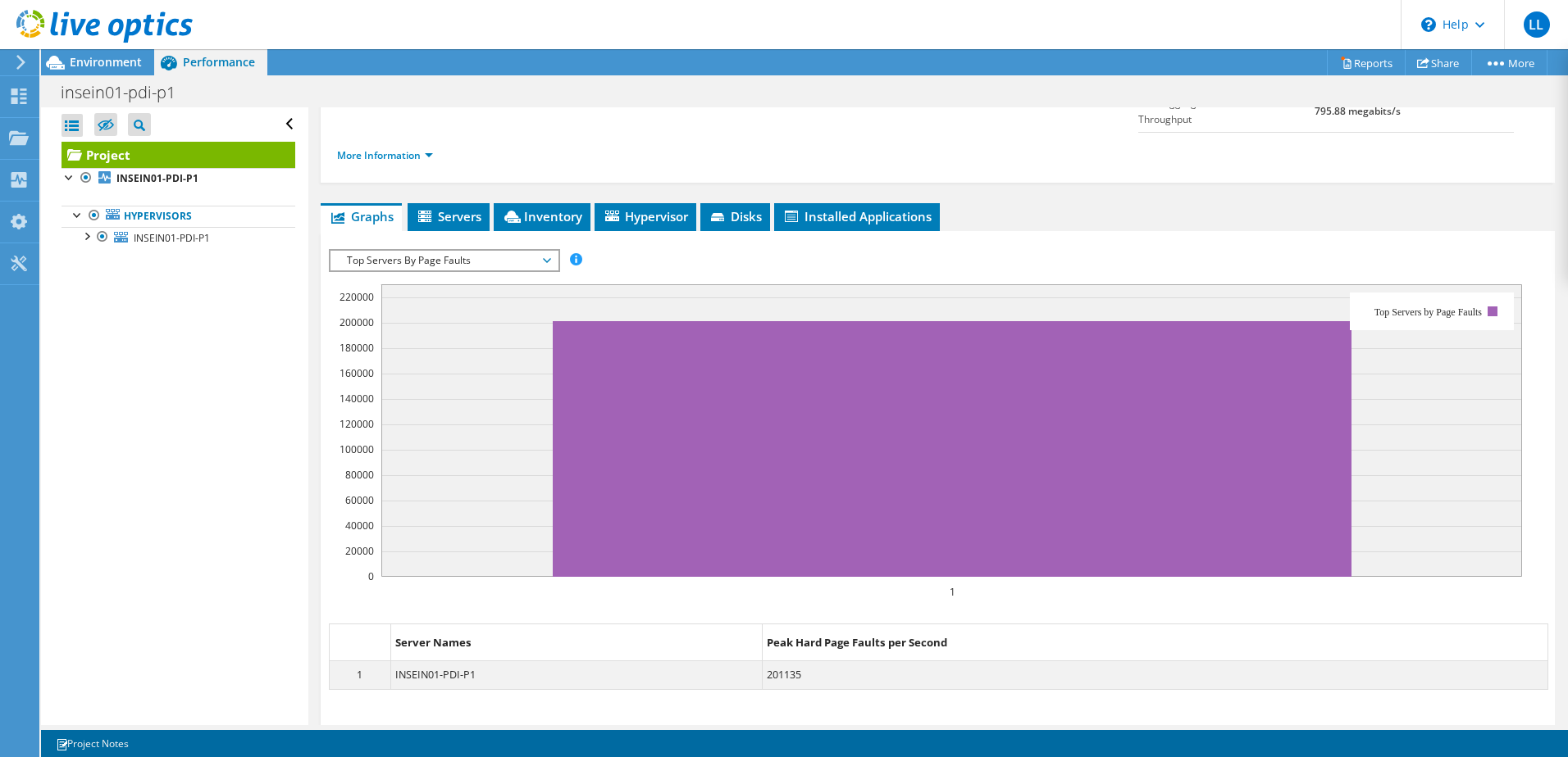
click at [541, 251] on span "Top Servers By Page Faults" at bounding box center [444, 261] width 211 height 20
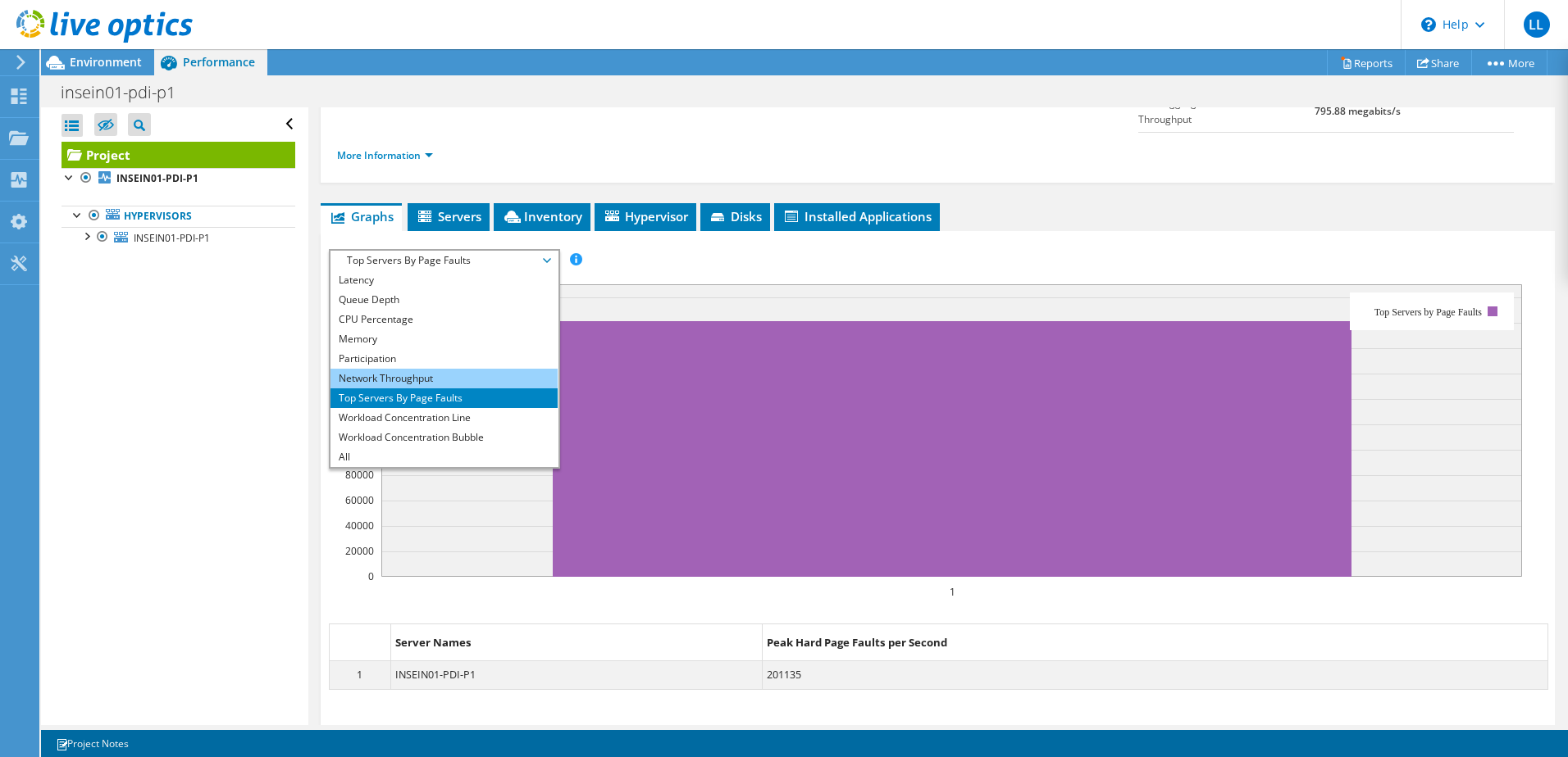
click at [447, 369] on li "Network Throughput" at bounding box center [444, 378] width 227 height 20
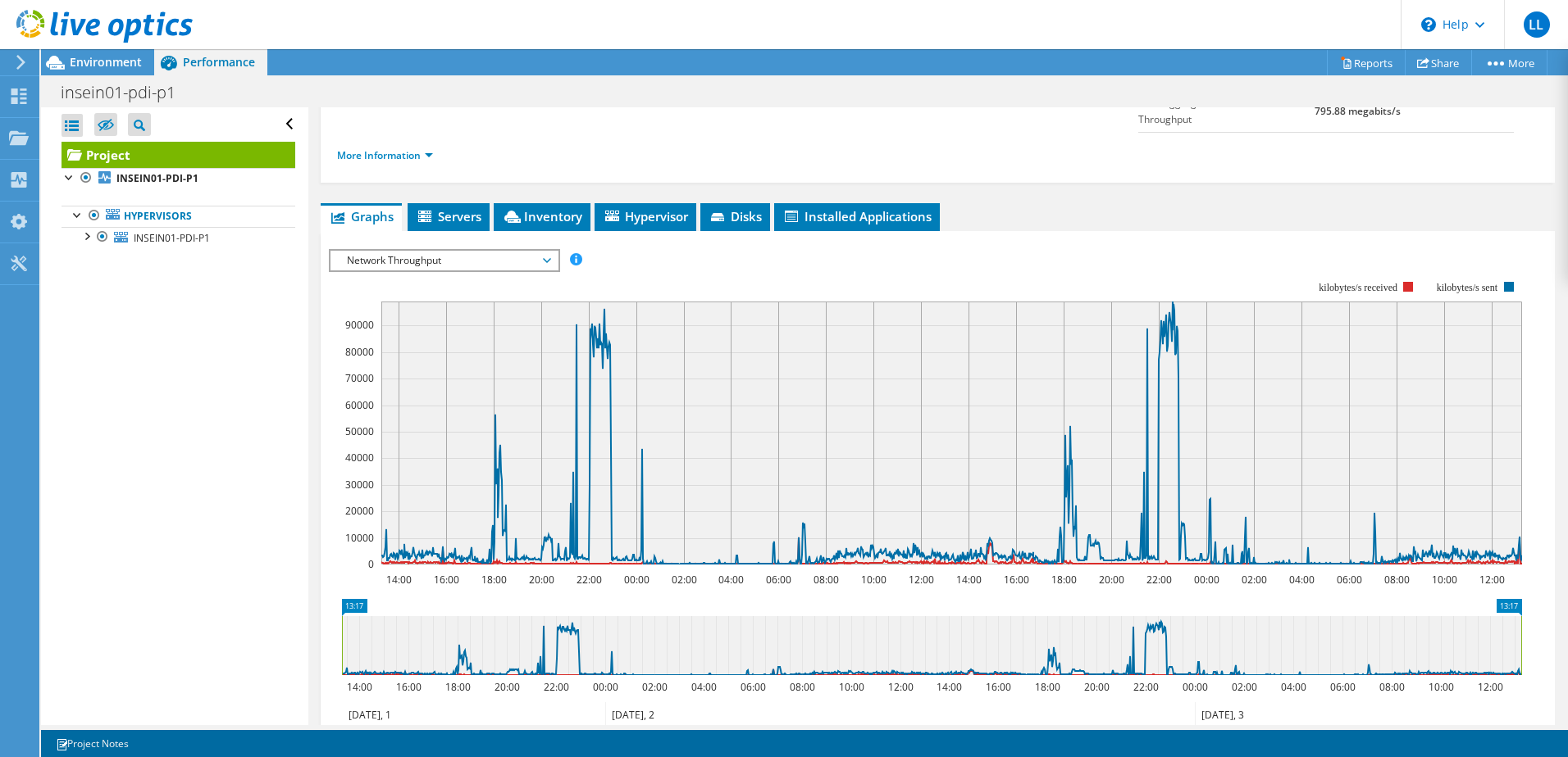
click at [549, 251] on span "Network Throughput" at bounding box center [444, 261] width 211 height 20
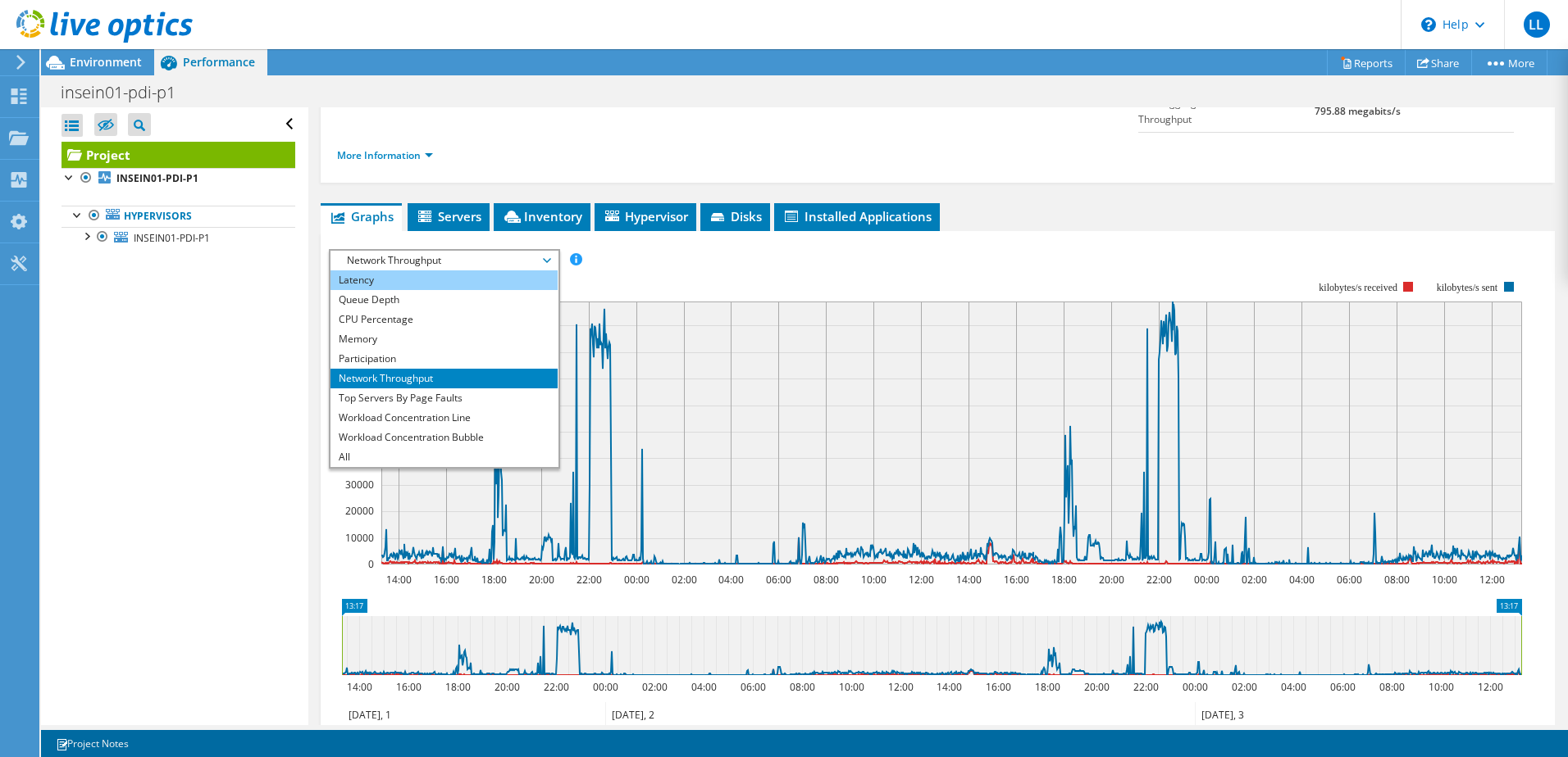
click at [533, 271] on li "Latency" at bounding box center [444, 281] width 227 height 20
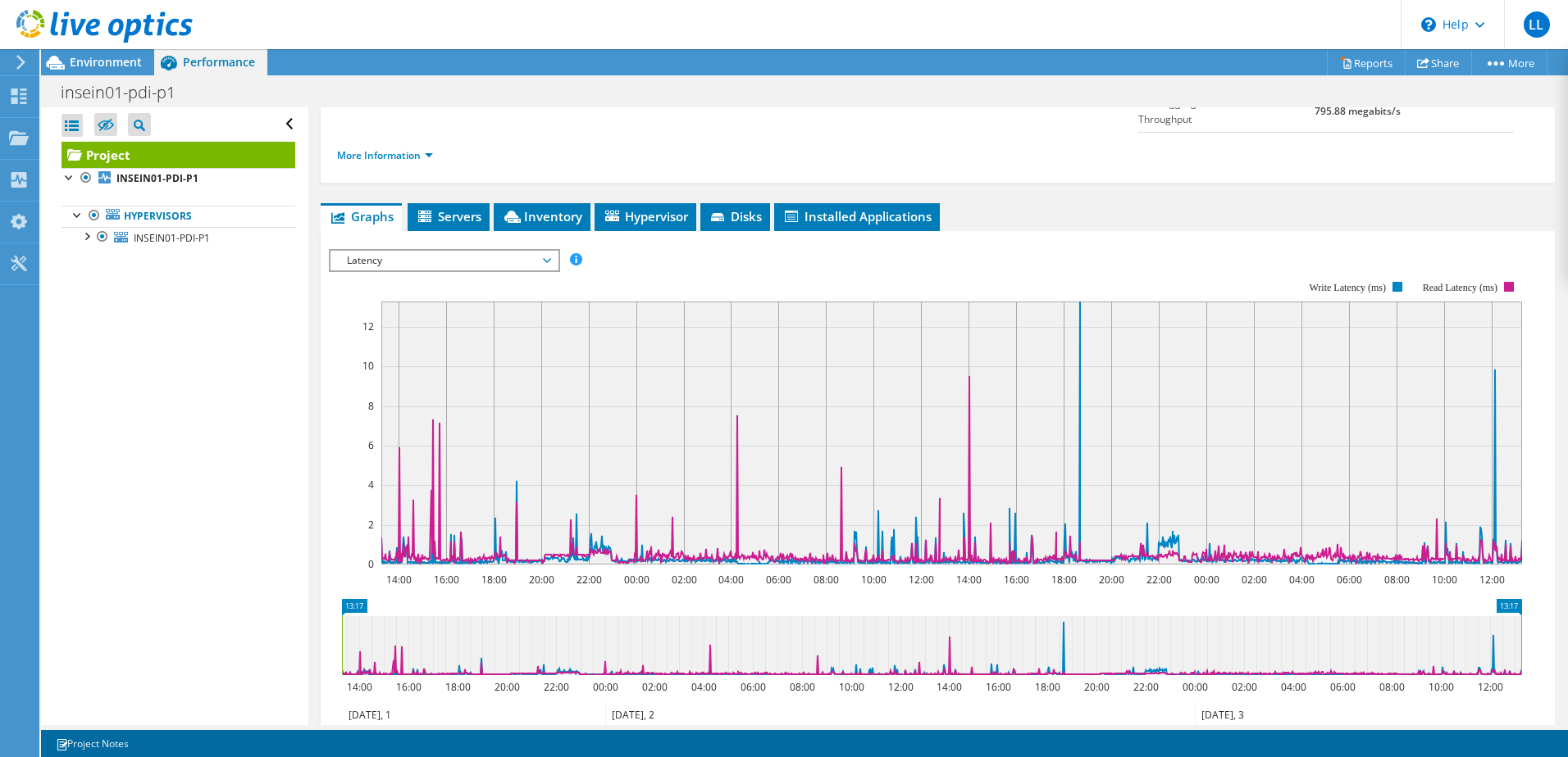
click at [419, 251] on span "Latency" at bounding box center [444, 261] width 211 height 20
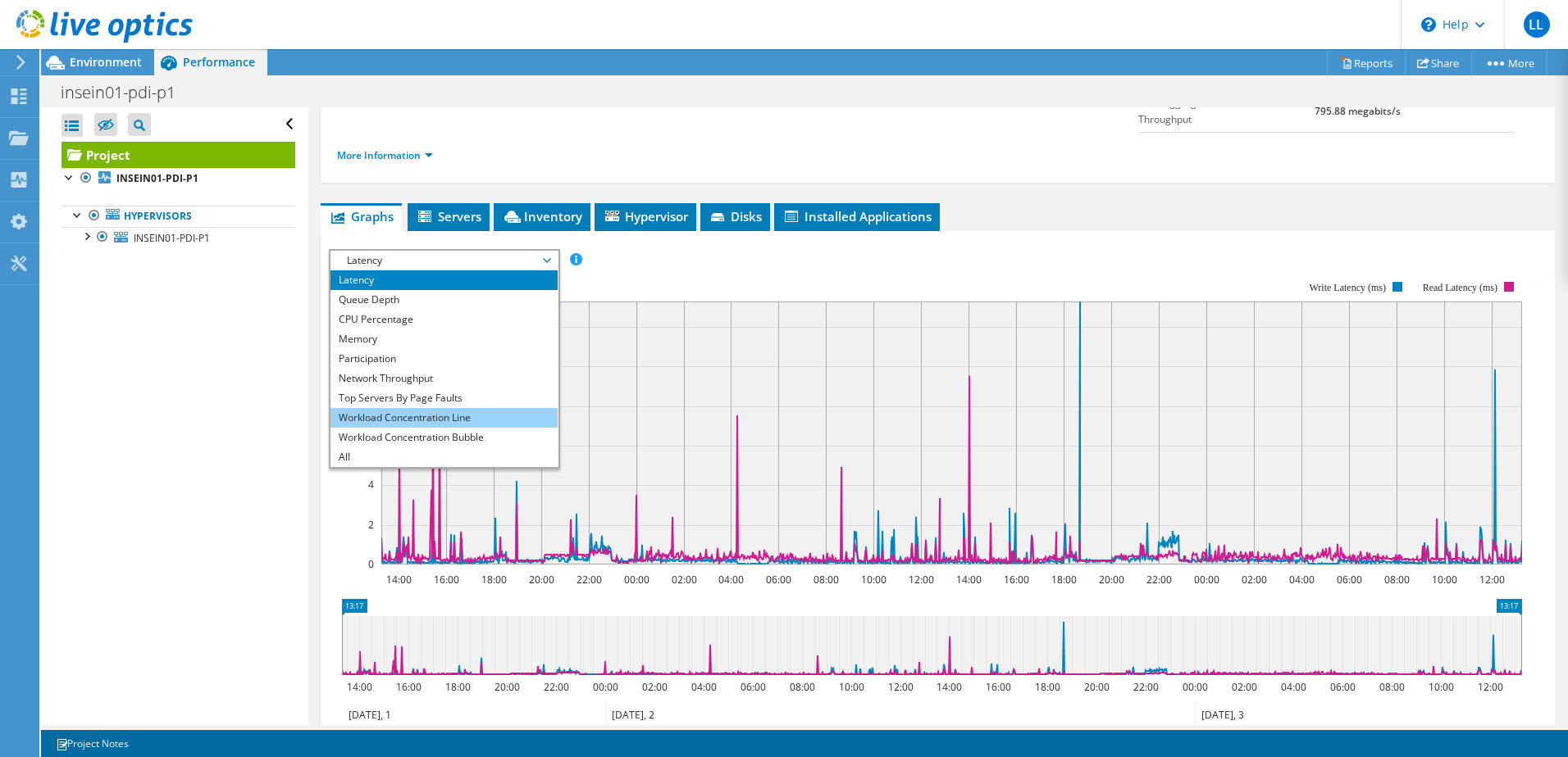
click at [428, 408] on li "Workload Concentration Line" at bounding box center [444, 418] width 227 height 20
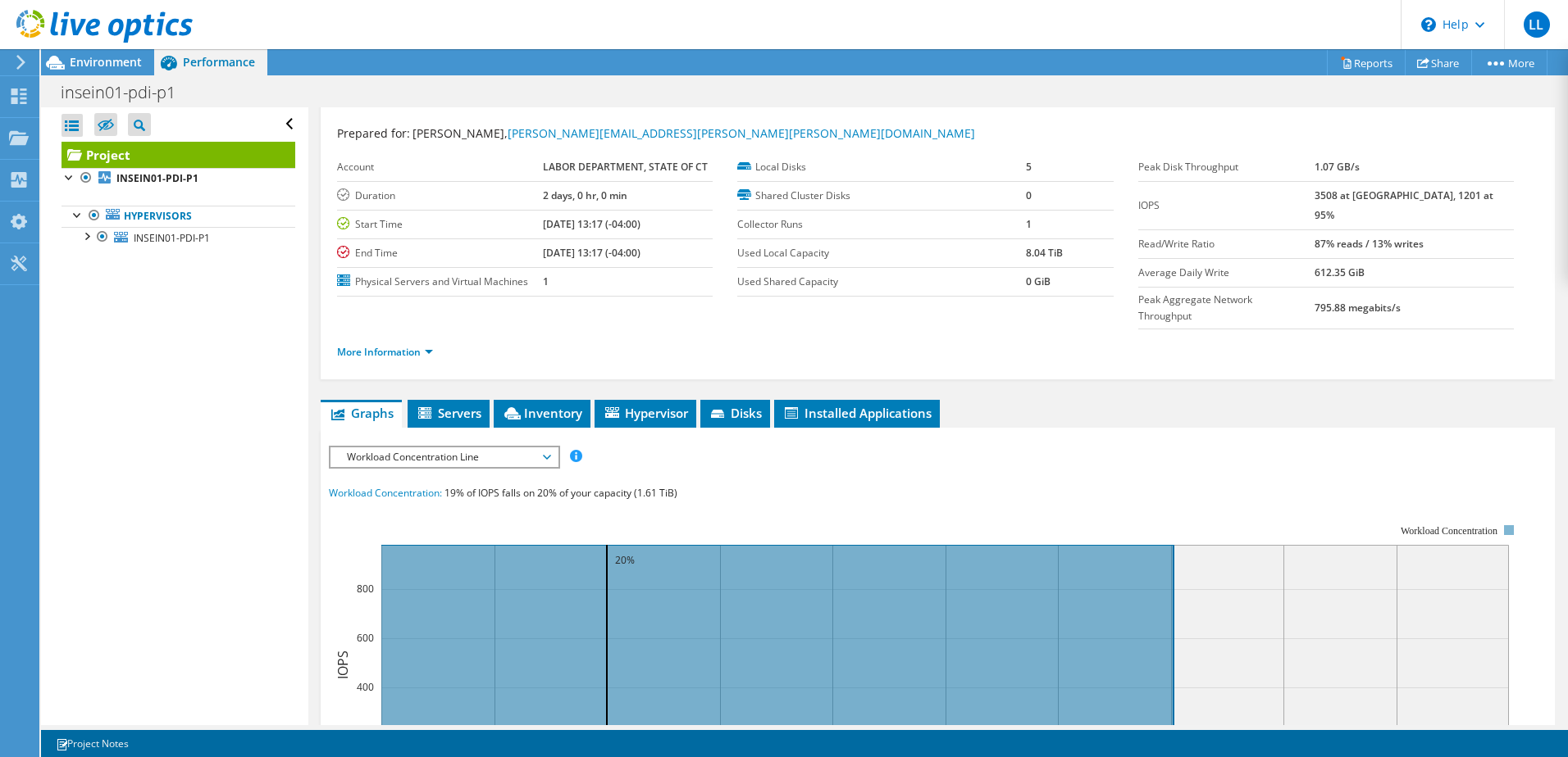
scroll to position [0, 0]
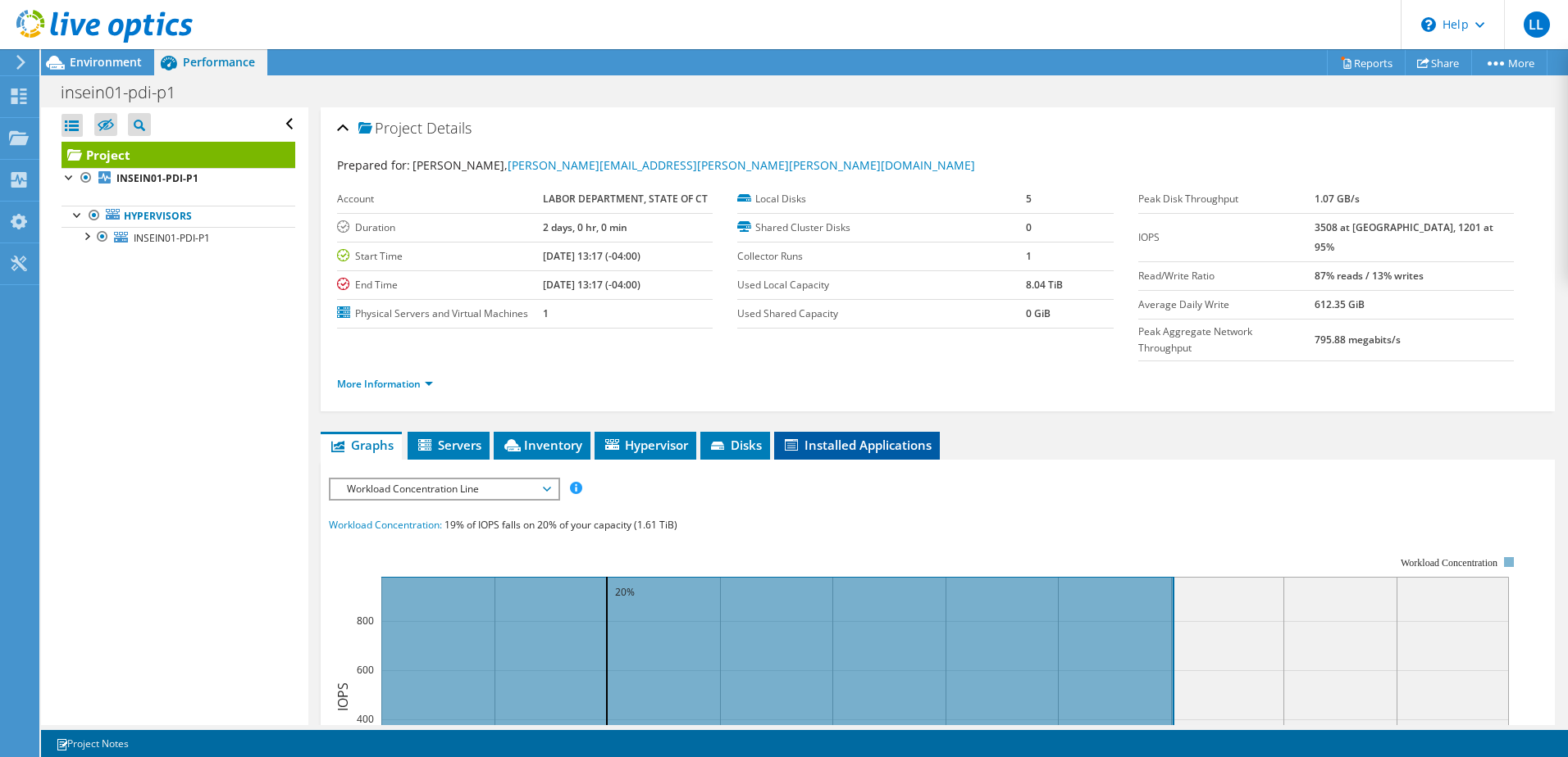
click at [805, 437] on span "Installed Applications" at bounding box center [857, 446] width 149 height 16
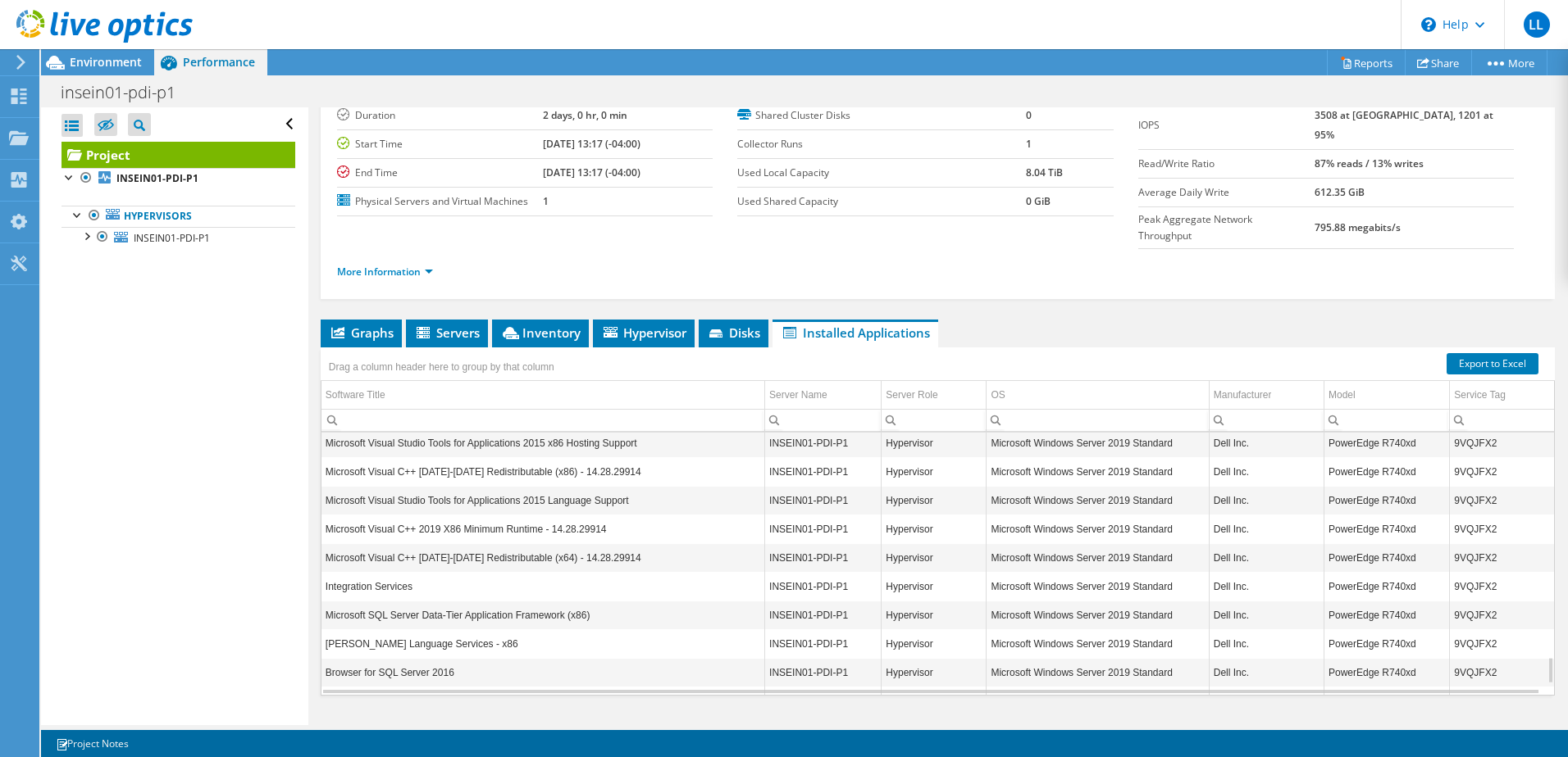
scroll to position [2270, 0]
click at [525, 324] on span "Inventory" at bounding box center [540, 332] width 81 height 16
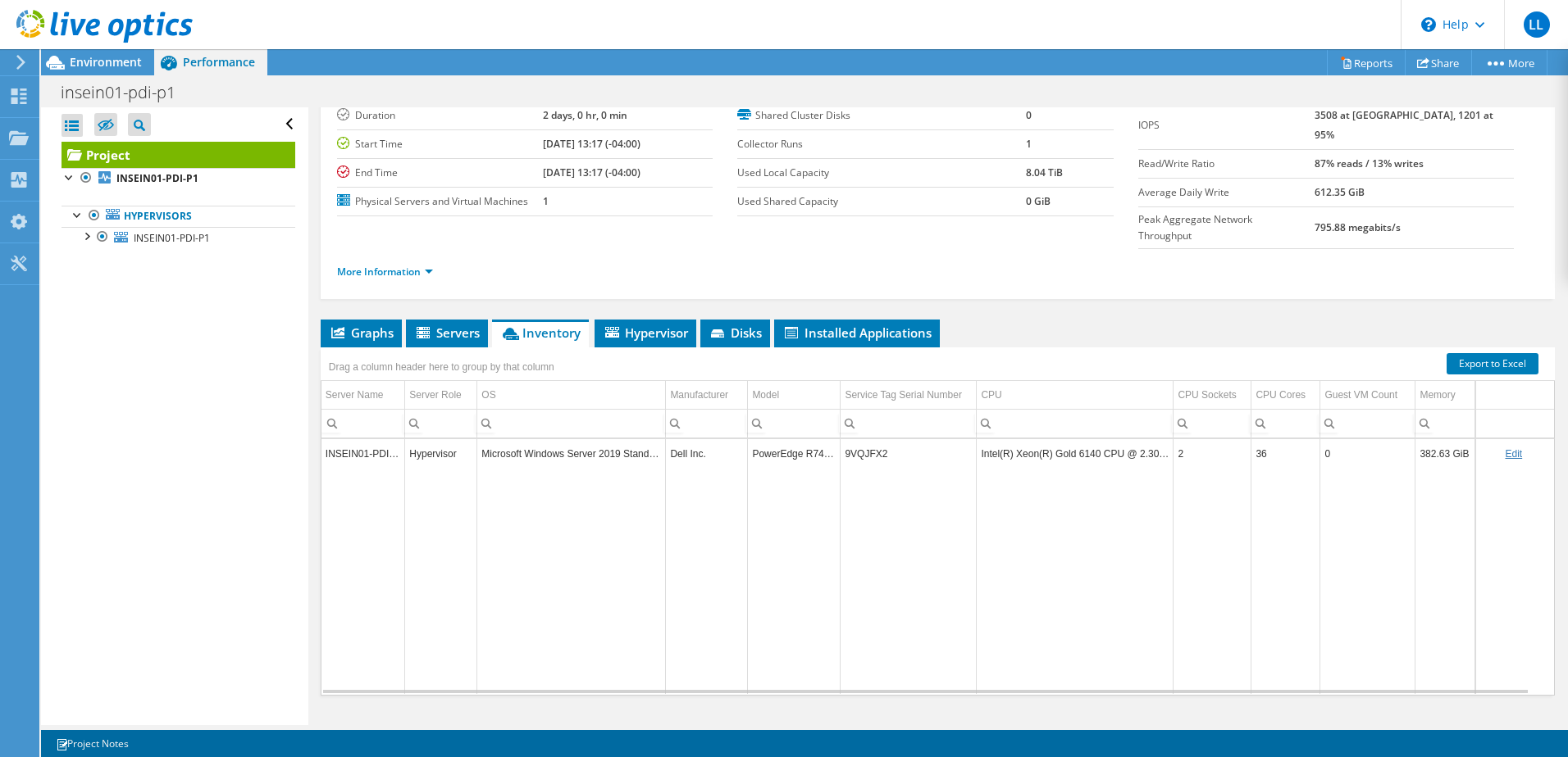
click at [371, 439] on td "INSEIN01-PDI-P1" at bounding box center [363, 454] width 83 height 29
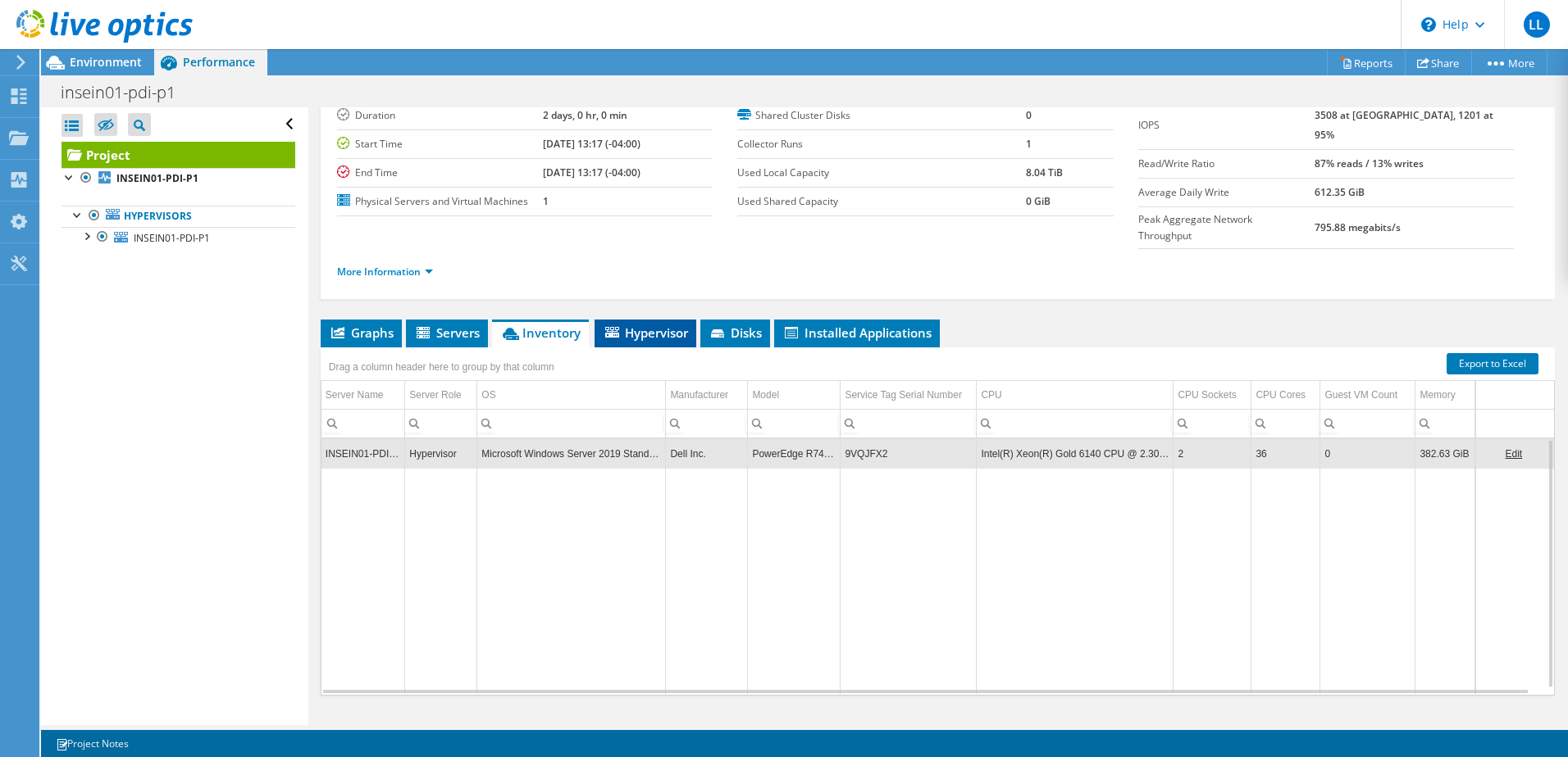
click at [667, 324] on span "Hypervisor" at bounding box center [645, 332] width 85 height 16
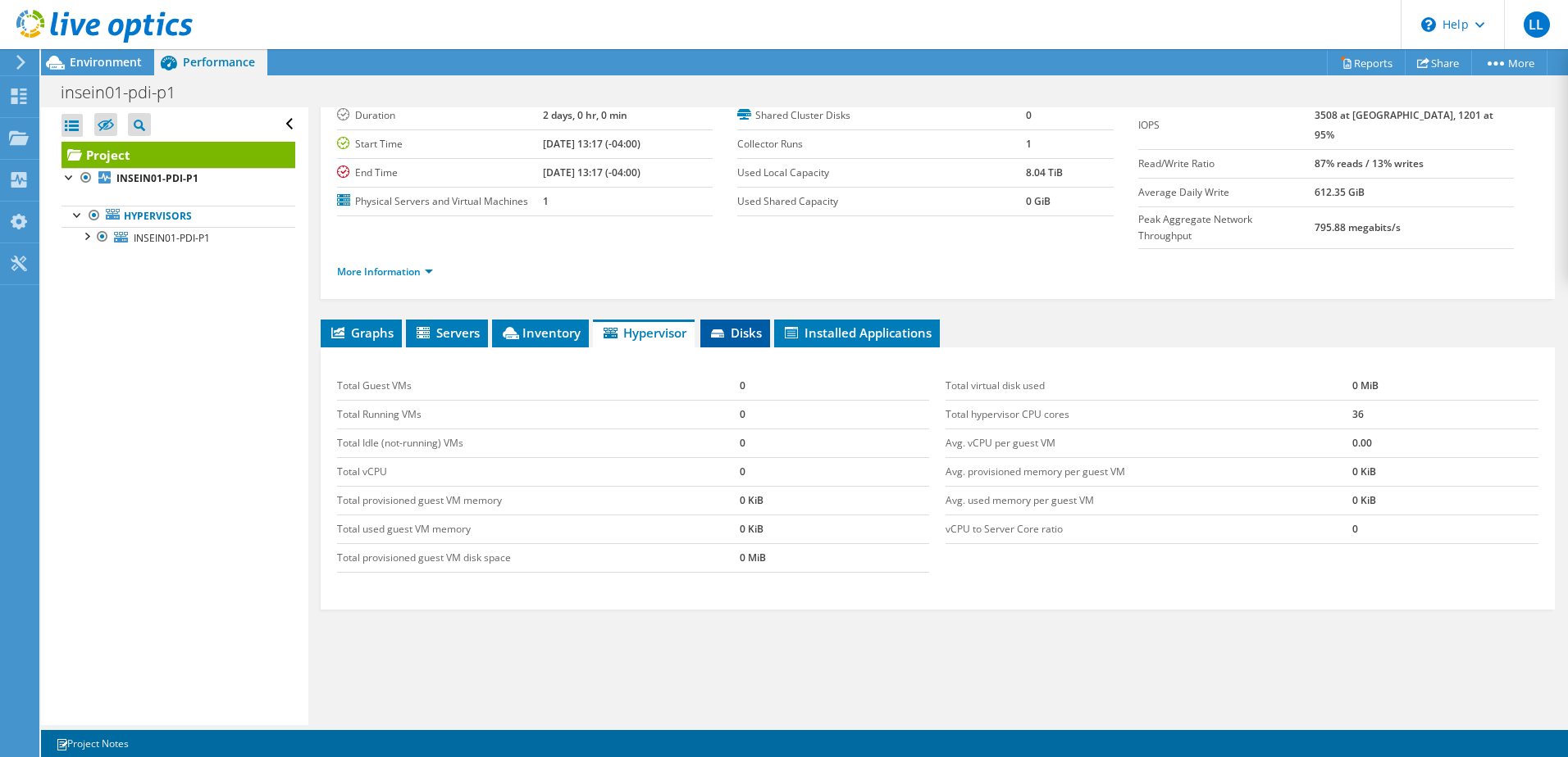
click at [740, 324] on span "Disks" at bounding box center [735, 332] width 53 height 16
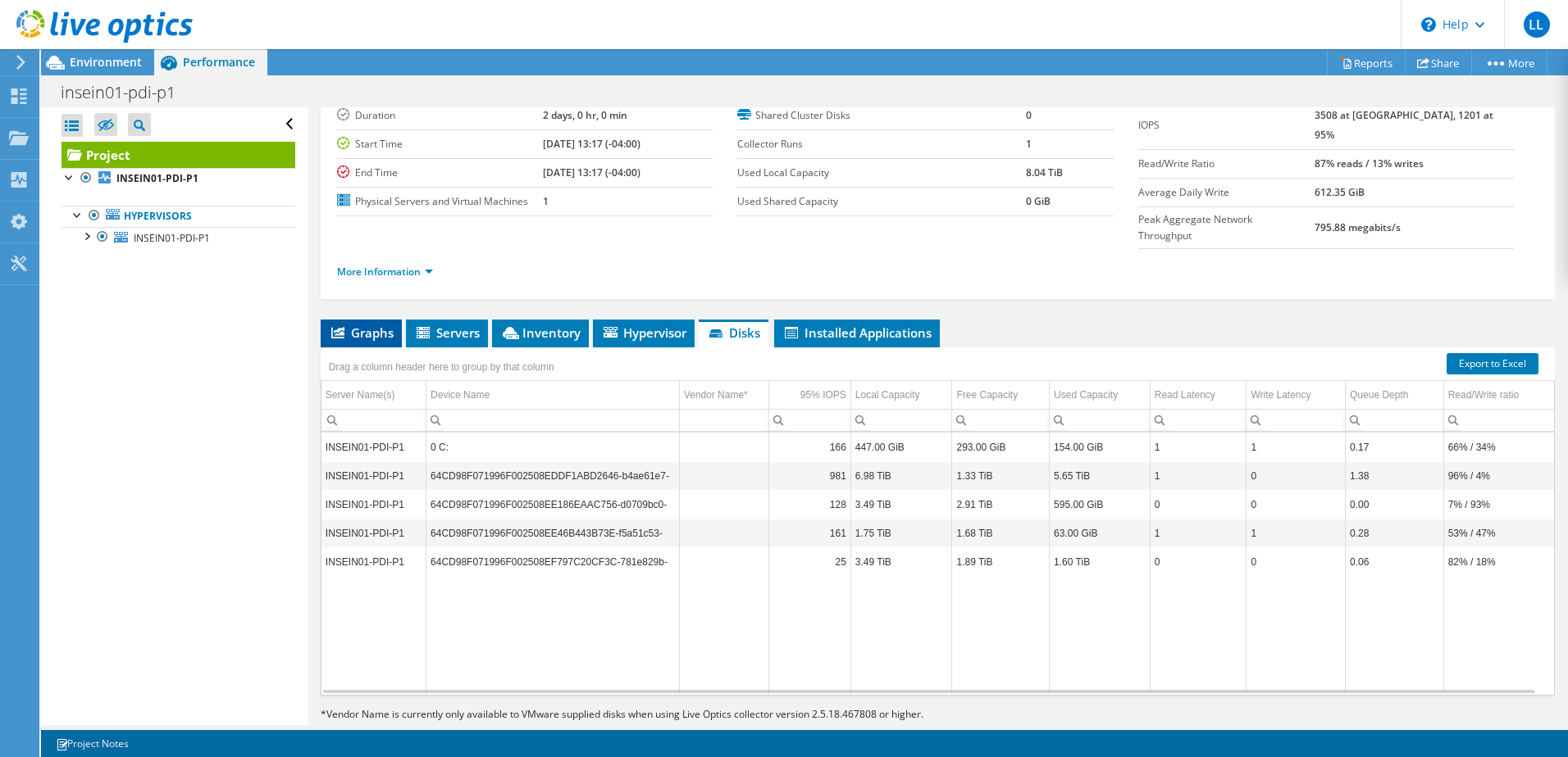
click at [351, 324] on span "Graphs" at bounding box center [361, 332] width 65 height 16
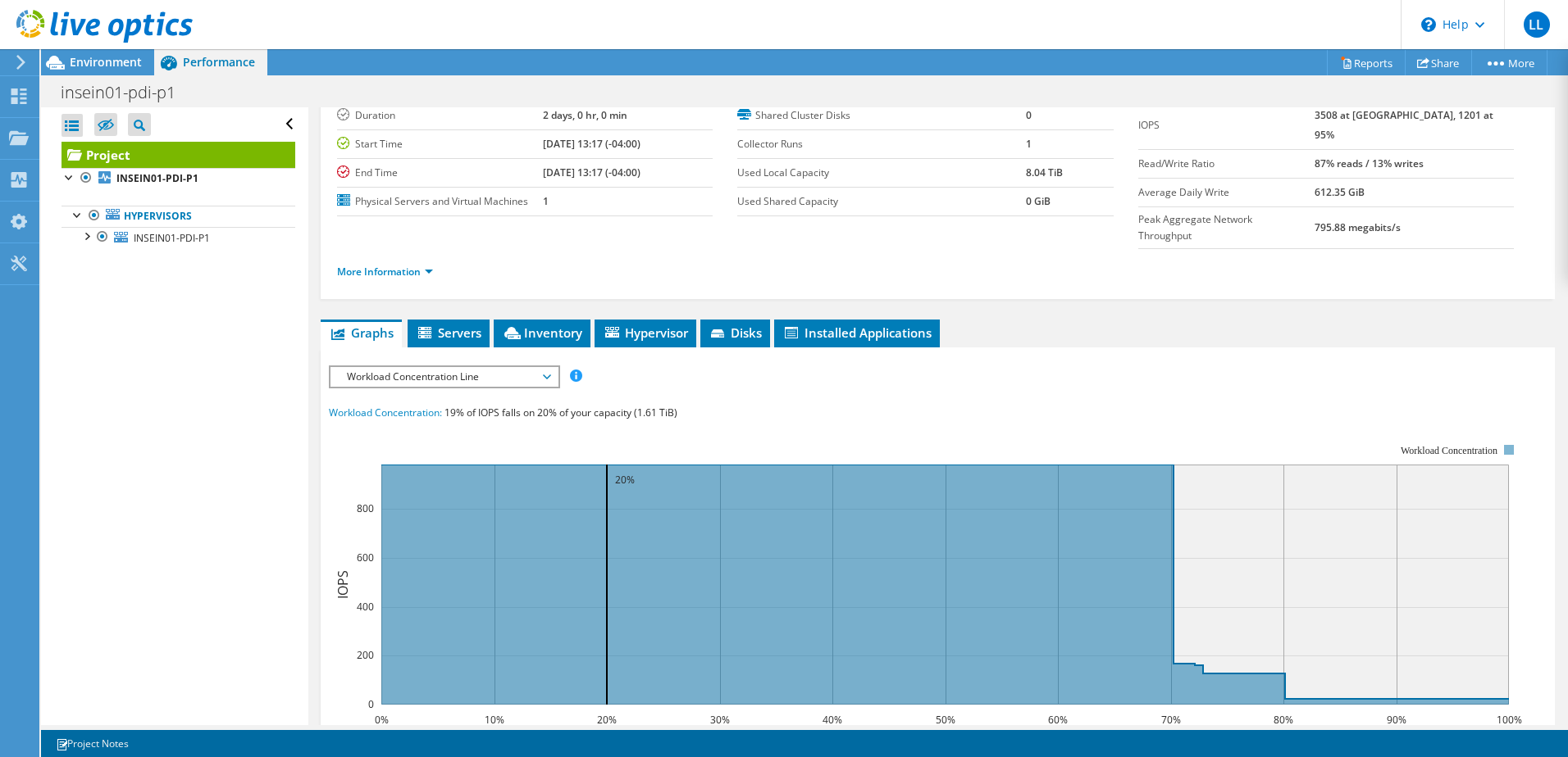
click at [501, 368] on span "Workload Concentration Line" at bounding box center [444, 378] width 211 height 20
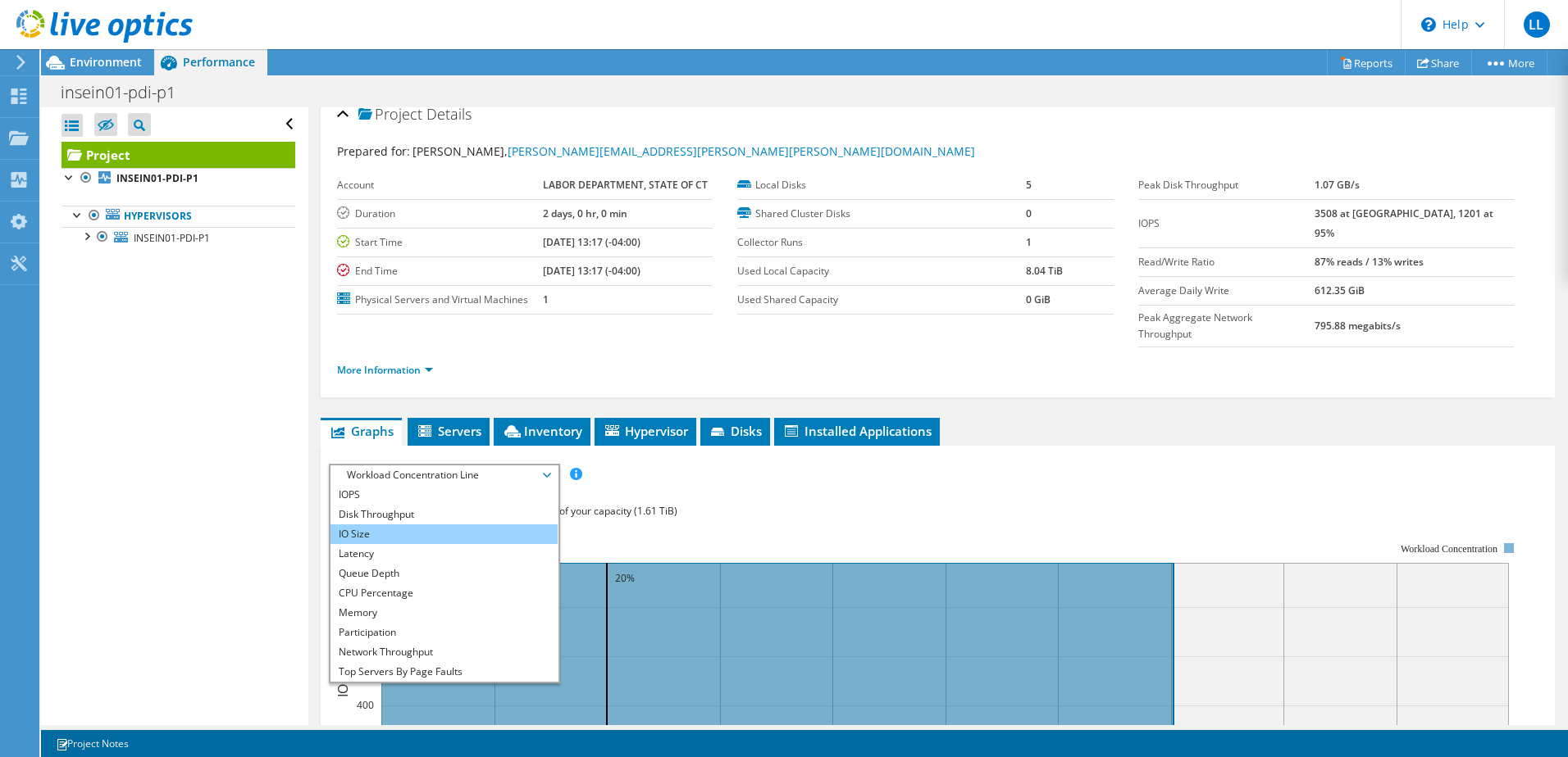
scroll to position [0, 0]
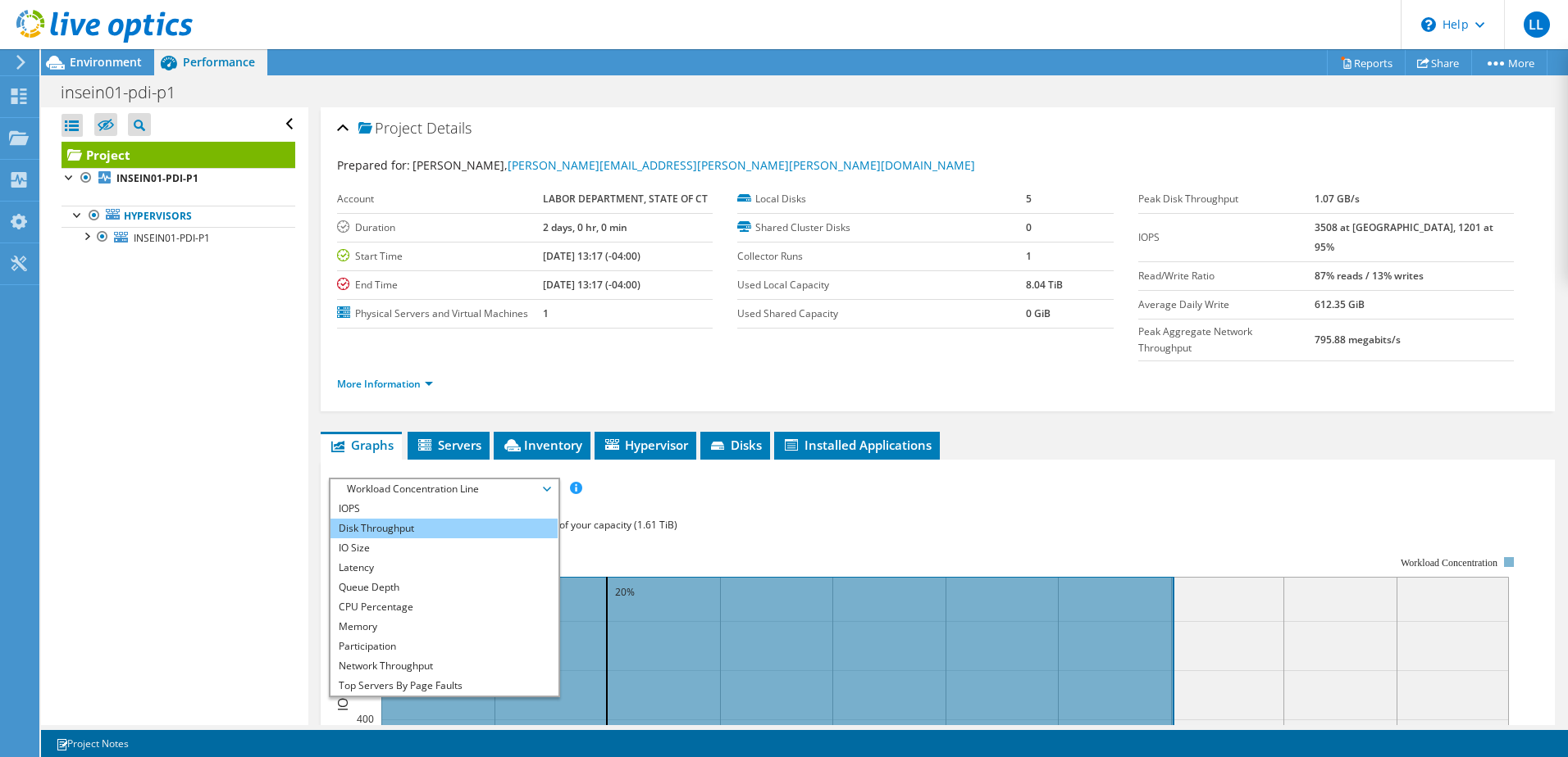
click at [434, 519] on li "Disk Throughput" at bounding box center [444, 529] width 227 height 20
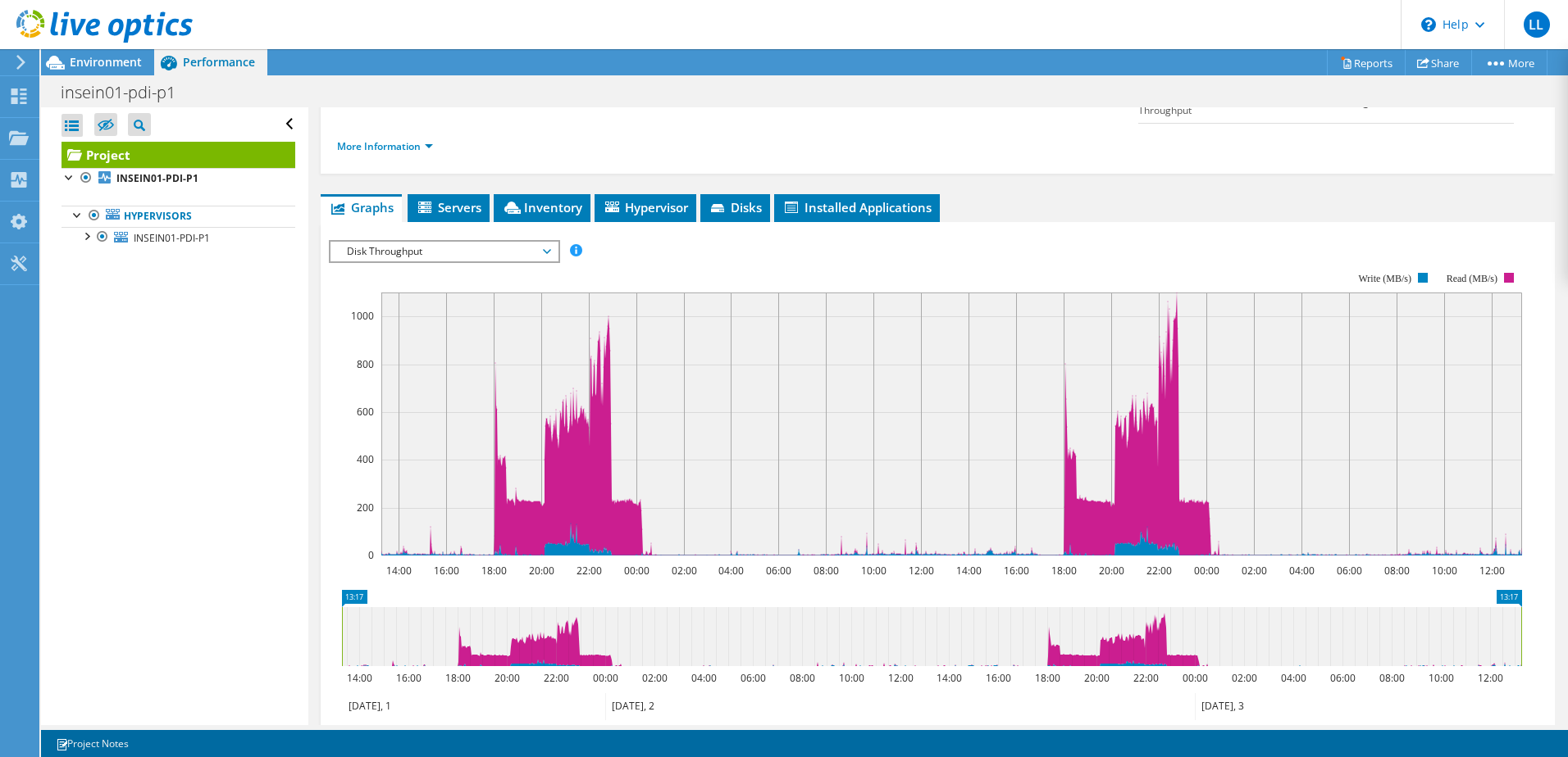
scroll to position [246, 0]
